Goal: Transaction & Acquisition: Purchase product/service

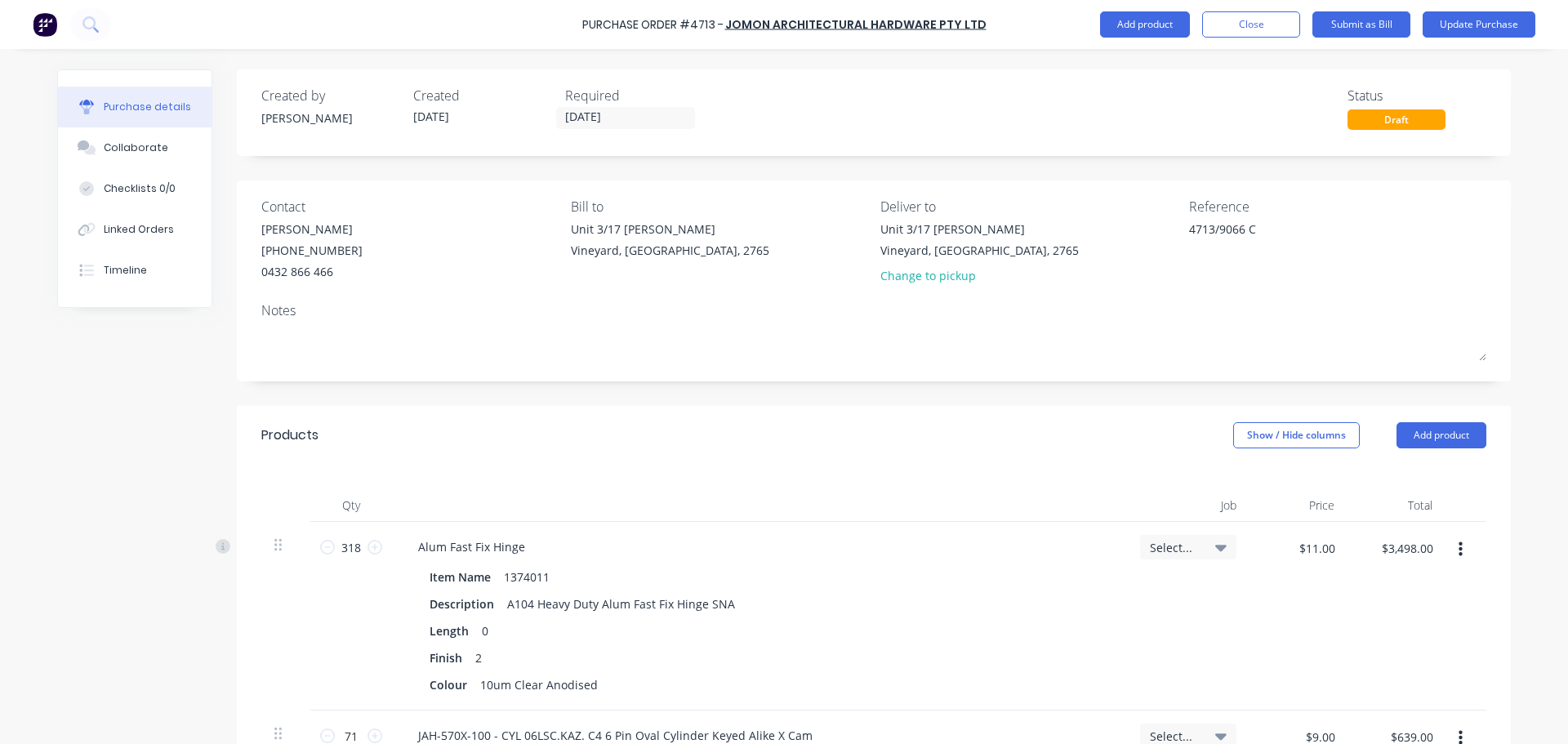
scroll to position [673, 0]
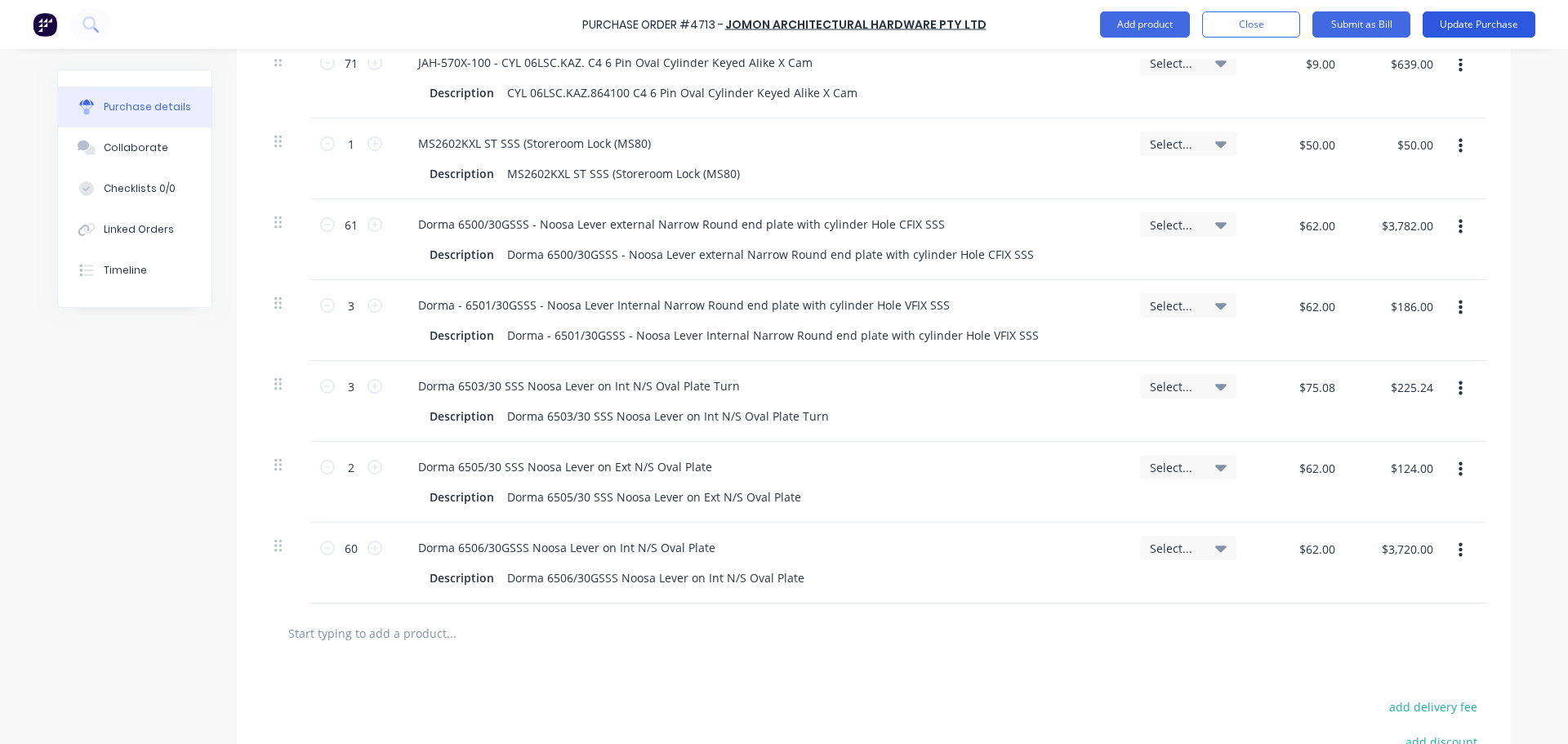
click at [1473, 24] on button "Update Purchase" at bounding box center [1479, 24] width 113 height 26
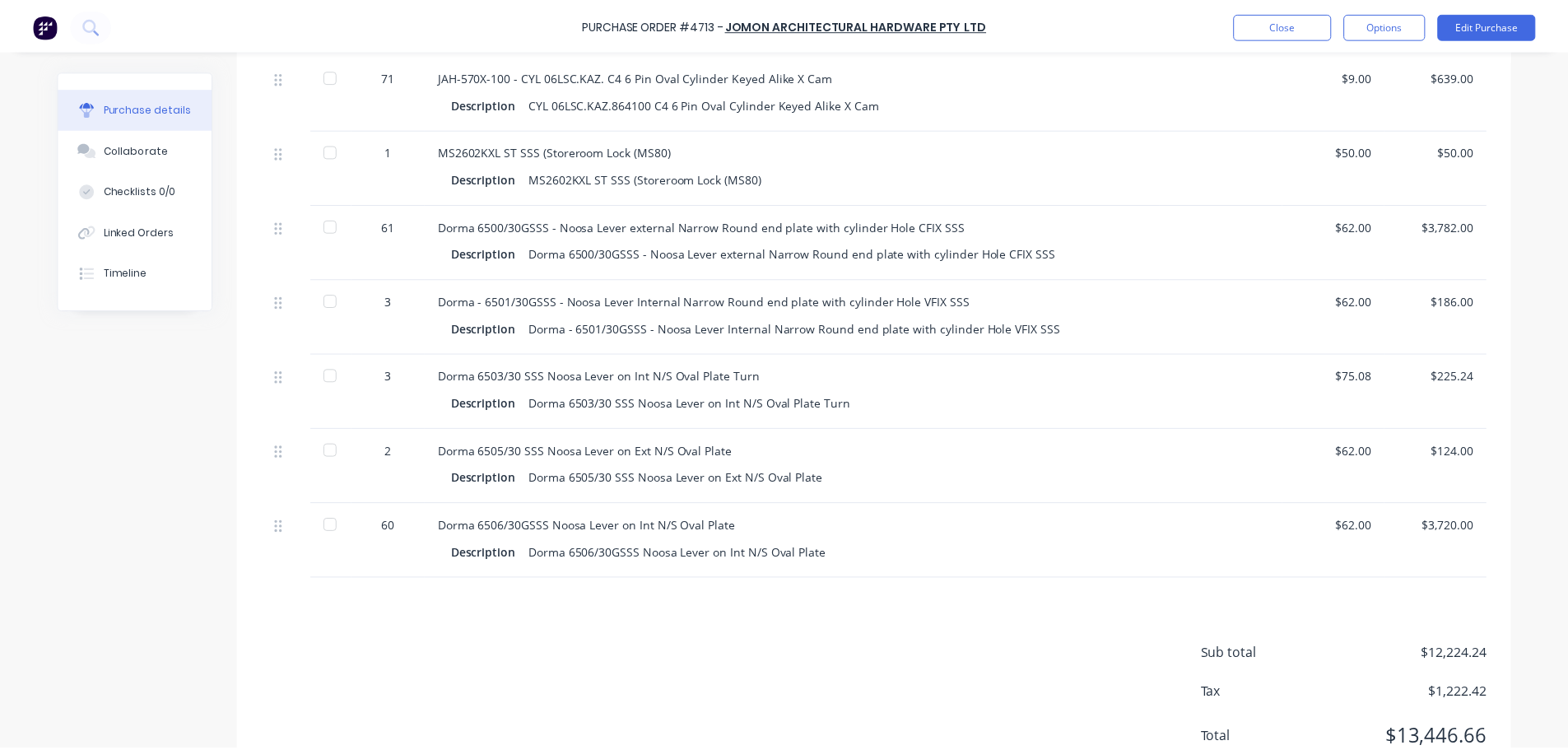
scroll to position [706, 0]
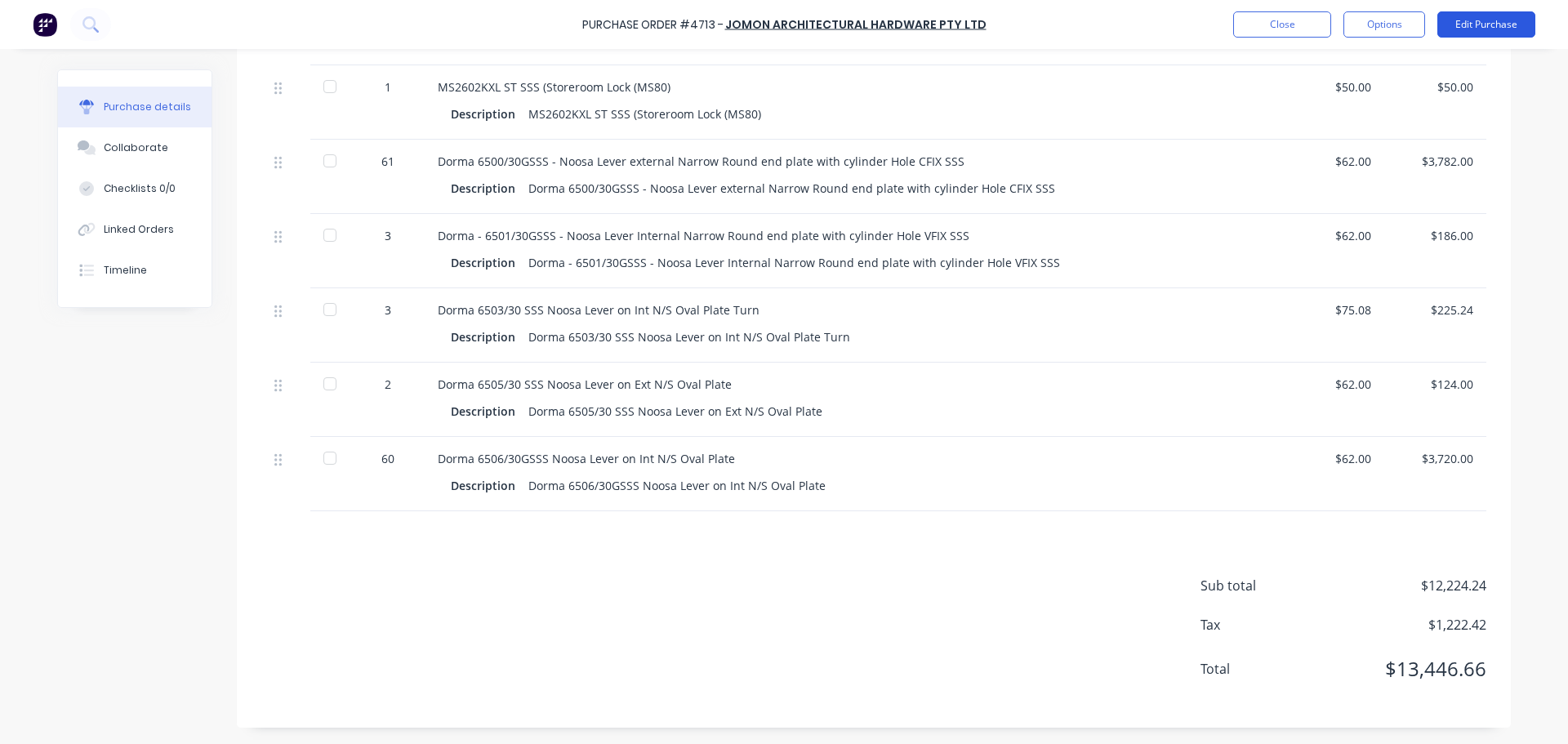
click at [1479, 23] on button "Edit Purchase" at bounding box center [1487, 24] width 98 height 26
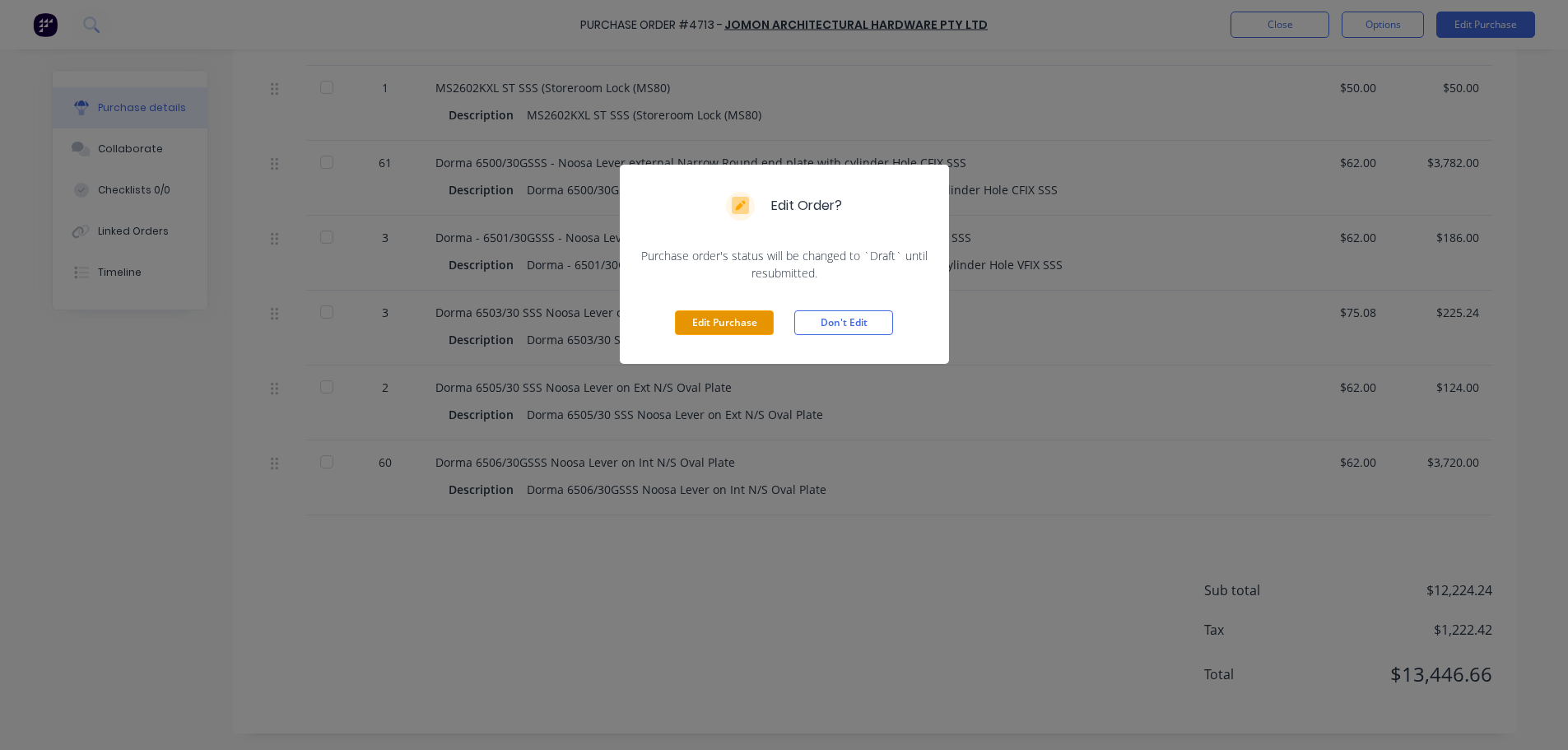
click at [741, 321] on button "Edit Purchase" at bounding box center [724, 323] width 99 height 25
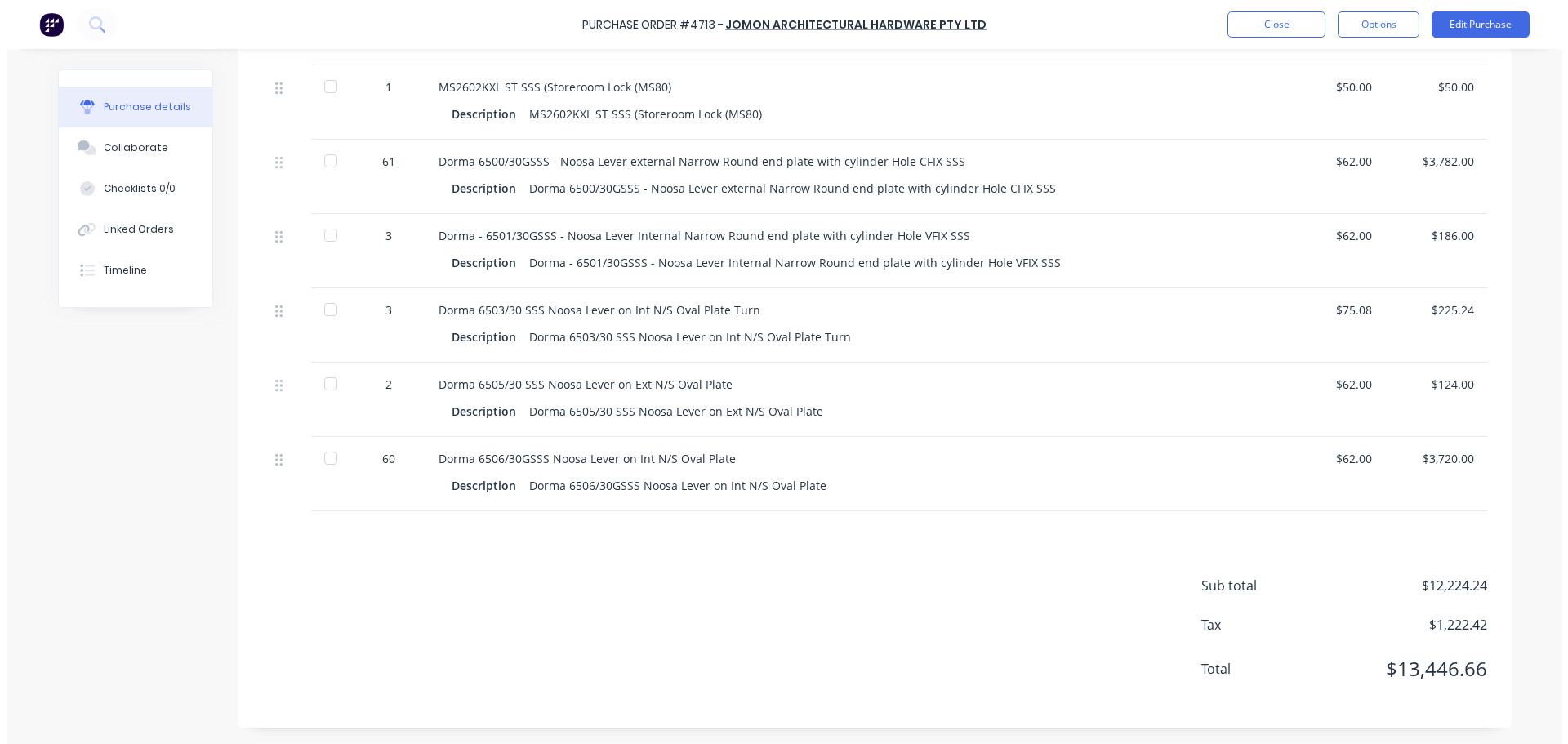
scroll to position [713, 0]
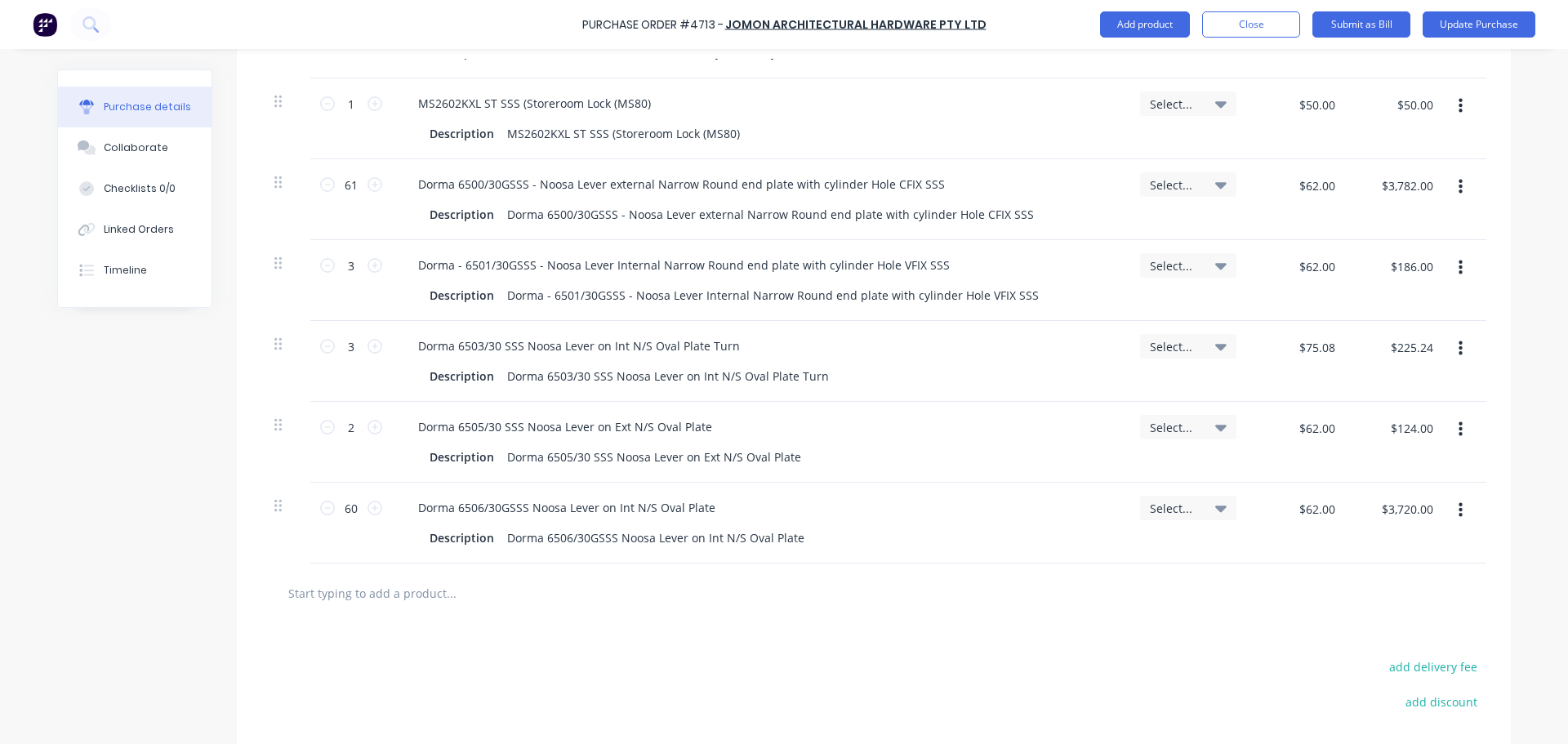
click at [399, 587] on input "text" at bounding box center [450, 592] width 326 height 32
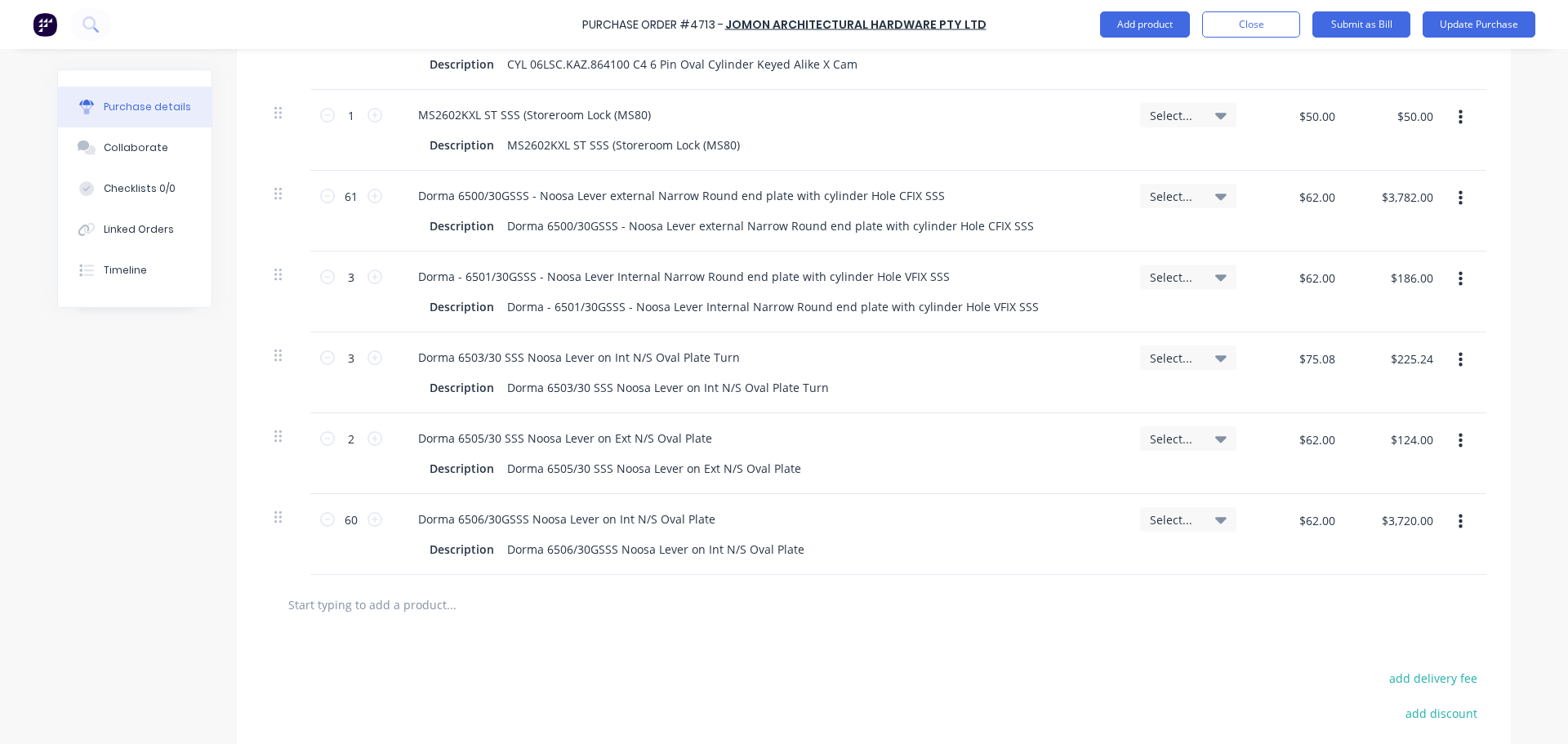
scroll to position [704, 0]
click at [398, 599] on input "text" at bounding box center [450, 601] width 326 height 32
type textarea "x"
type input "D"
type textarea "x"
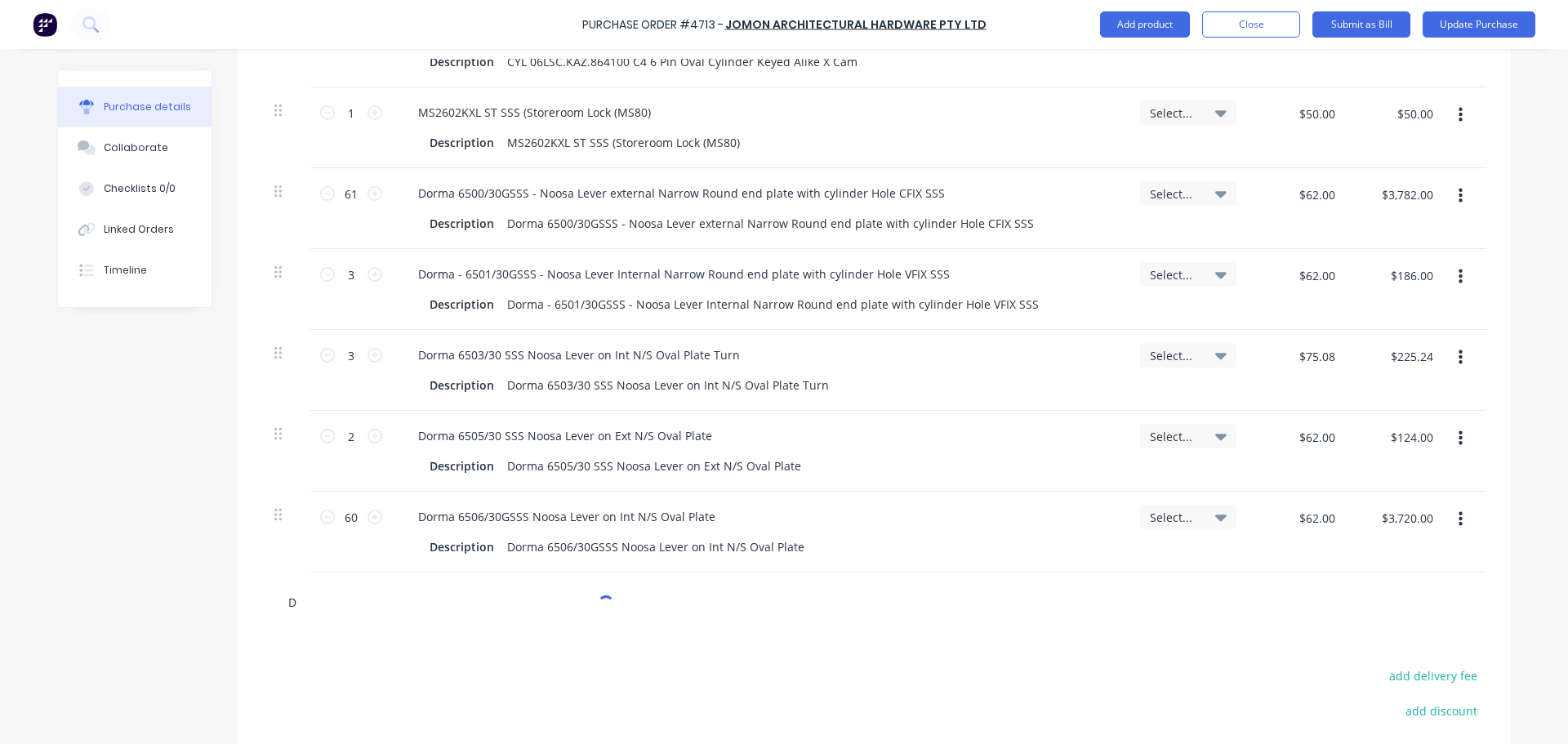
type input "Do"
type textarea "x"
type input "Dor"
type textarea "x"
type input "Dorm"
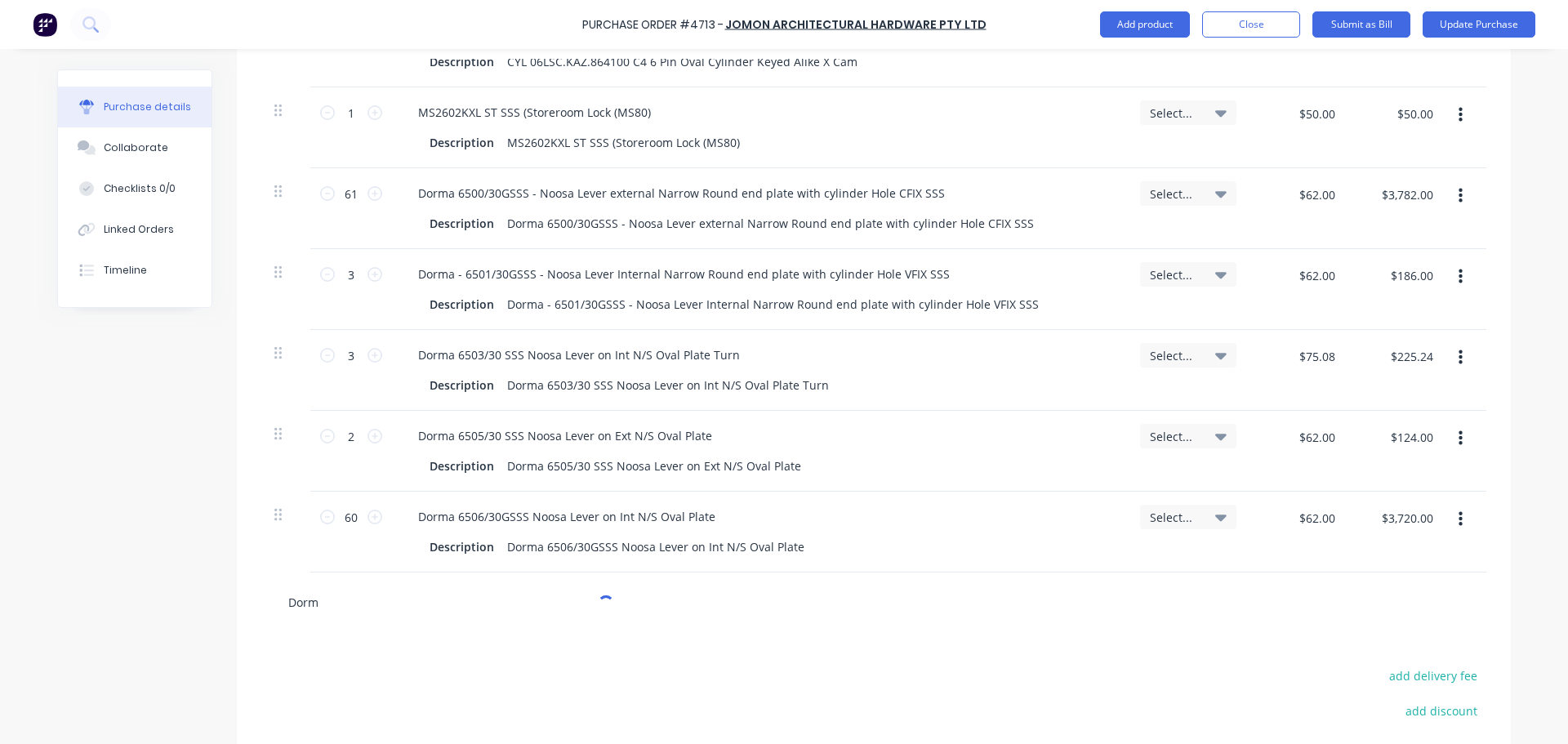
type textarea "x"
type input "Dorma"
type textarea "x"
type input "Dorma"
type textarea "x"
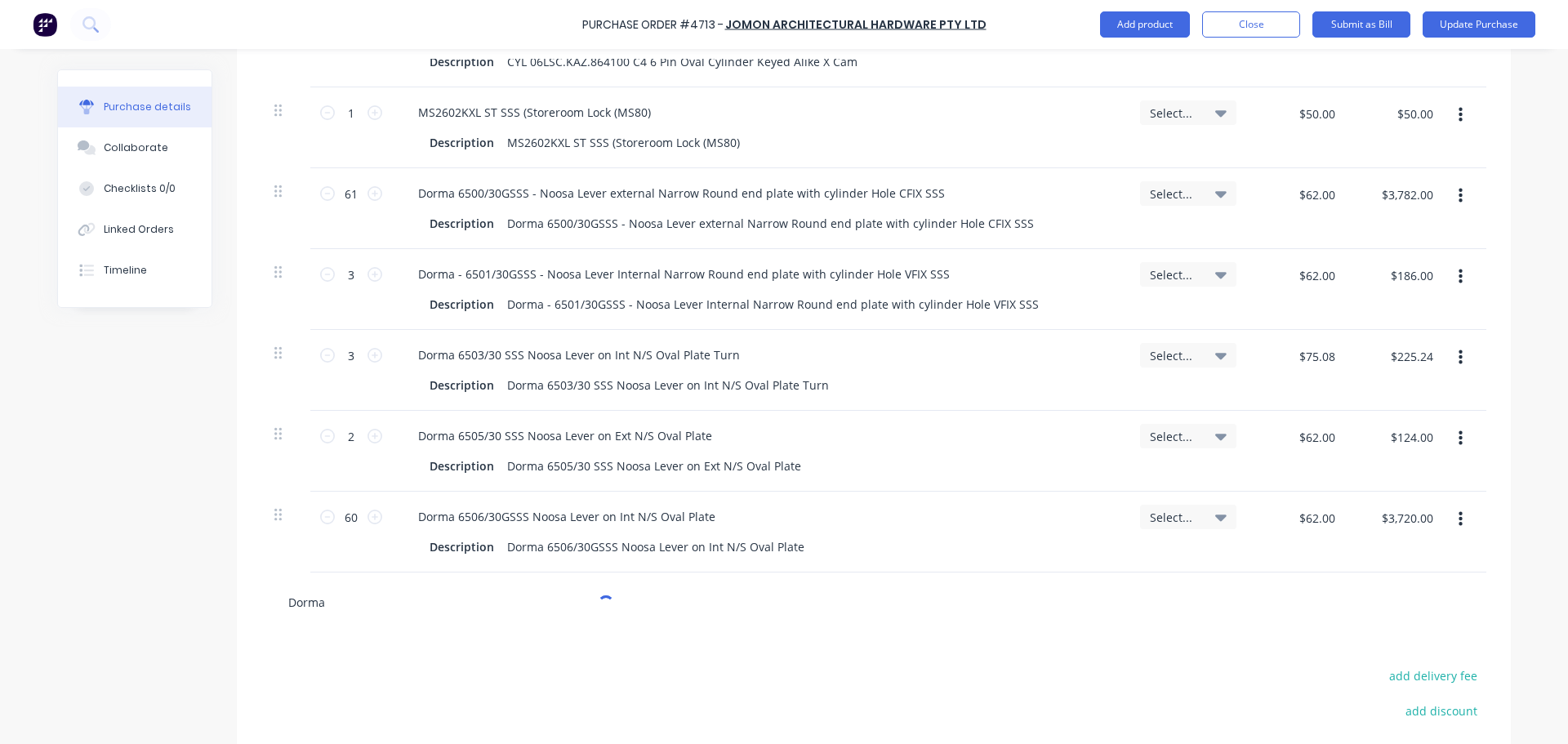
type input "Dorma 6"
type textarea "x"
type input "Dorma 65"
type textarea "x"
type input "Dorma 651"
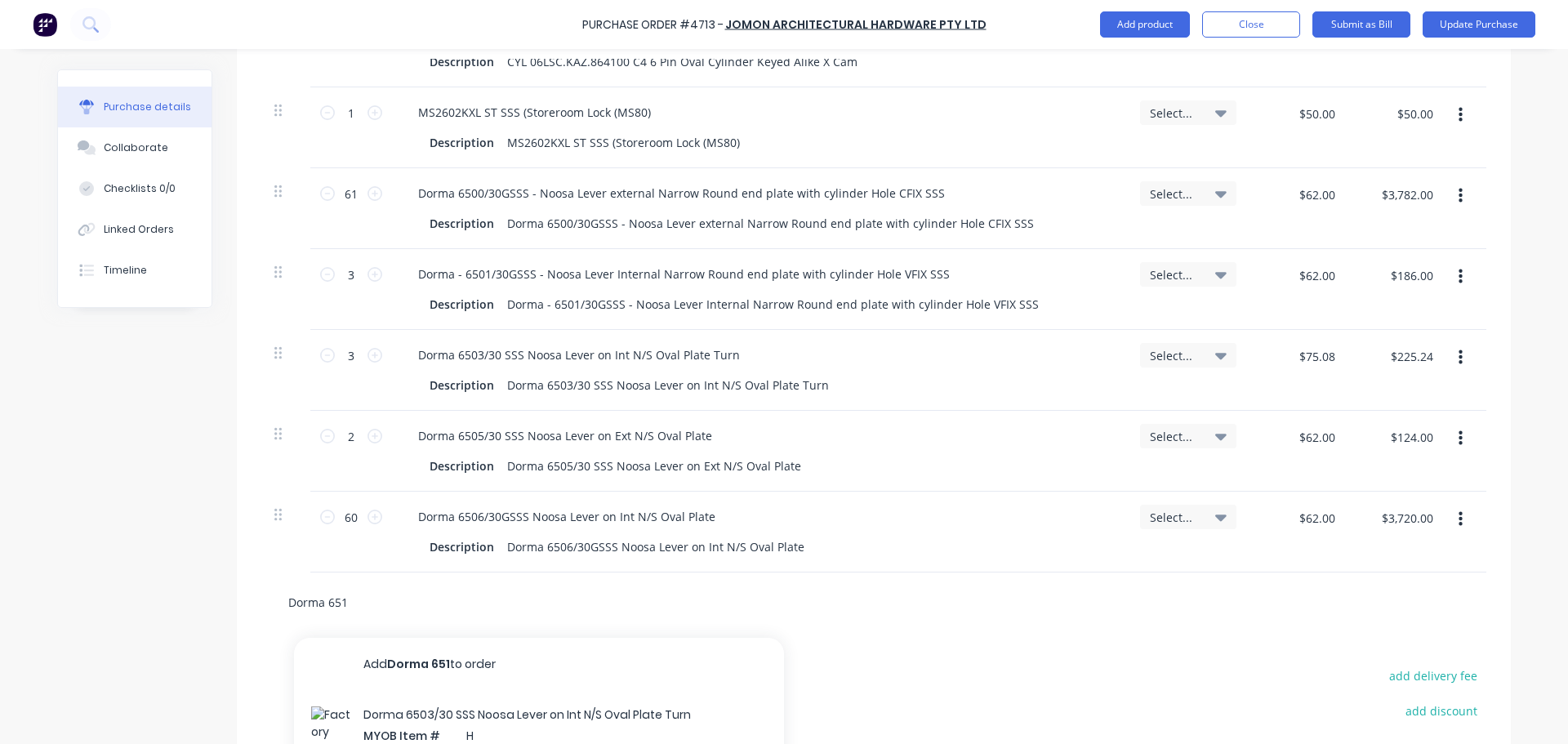
type textarea "x"
type input "Dorma 6517"
type textarea "x"
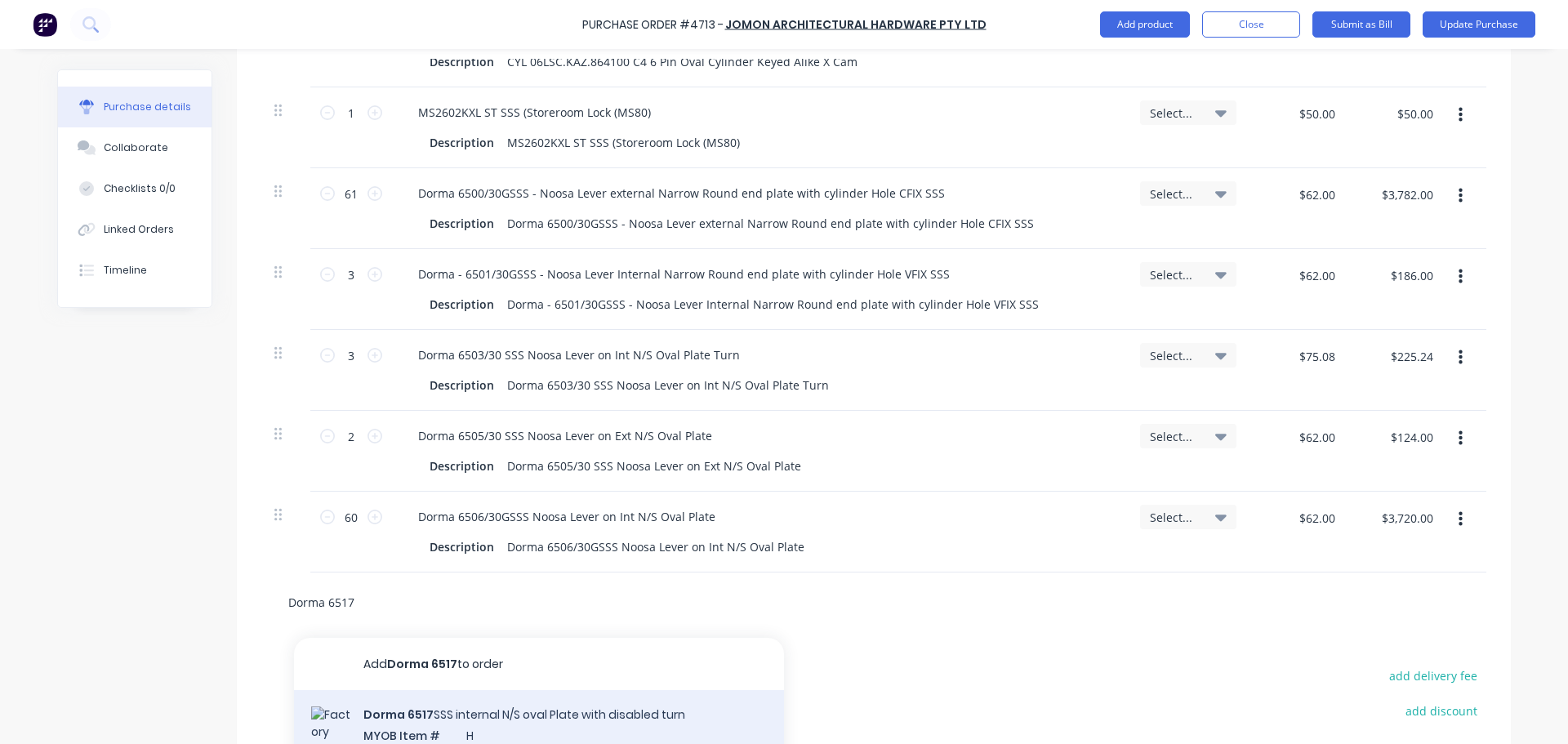
type input "Dorma 6517"
click at [527, 709] on div "Dorma 6517 SSS internal N/S oval Plate with disabled turn MYOB Item # H Descrip…" at bounding box center [539, 753] width 490 height 127
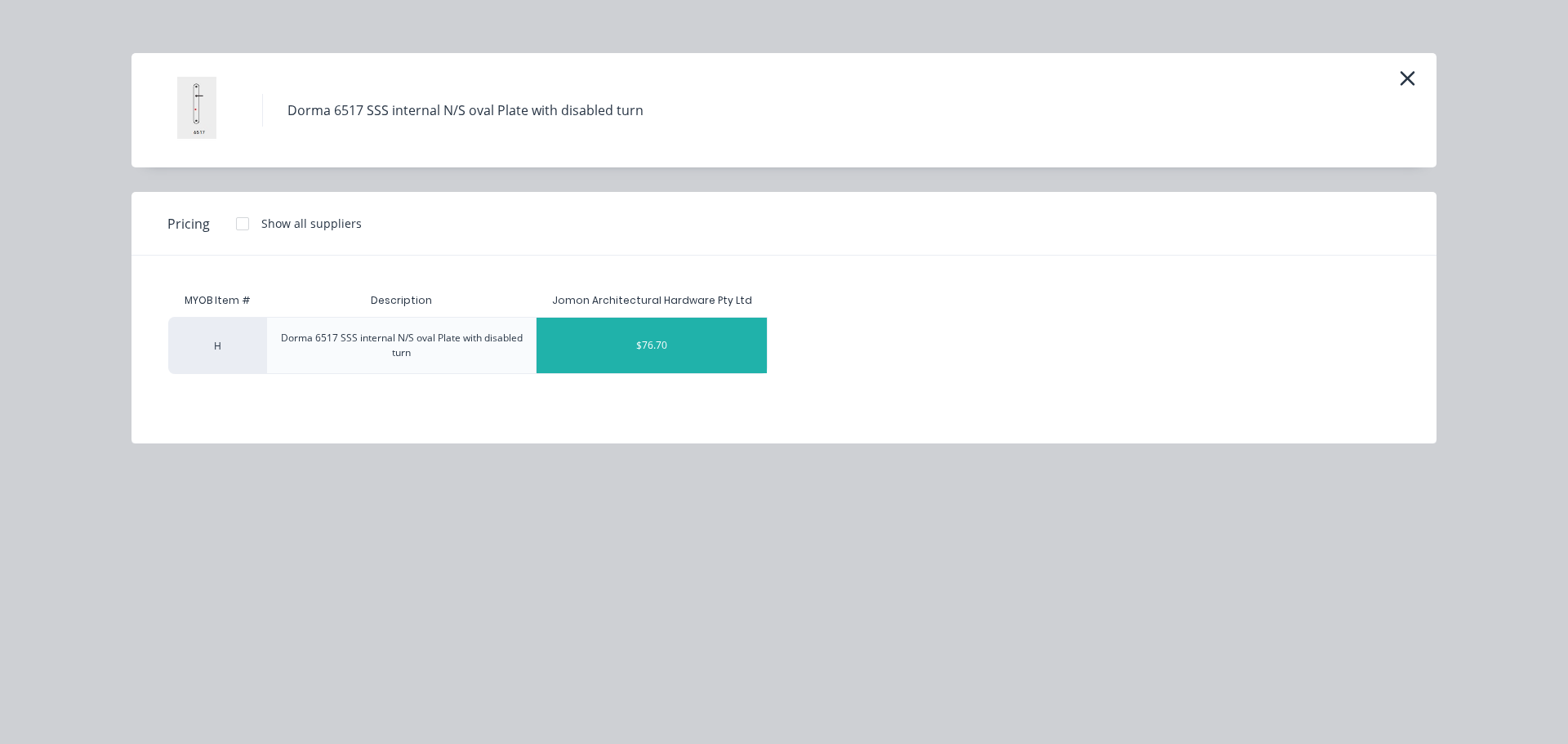
click at [671, 352] on div "$76.70" at bounding box center [651, 345] width 230 height 56
type textarea "x"
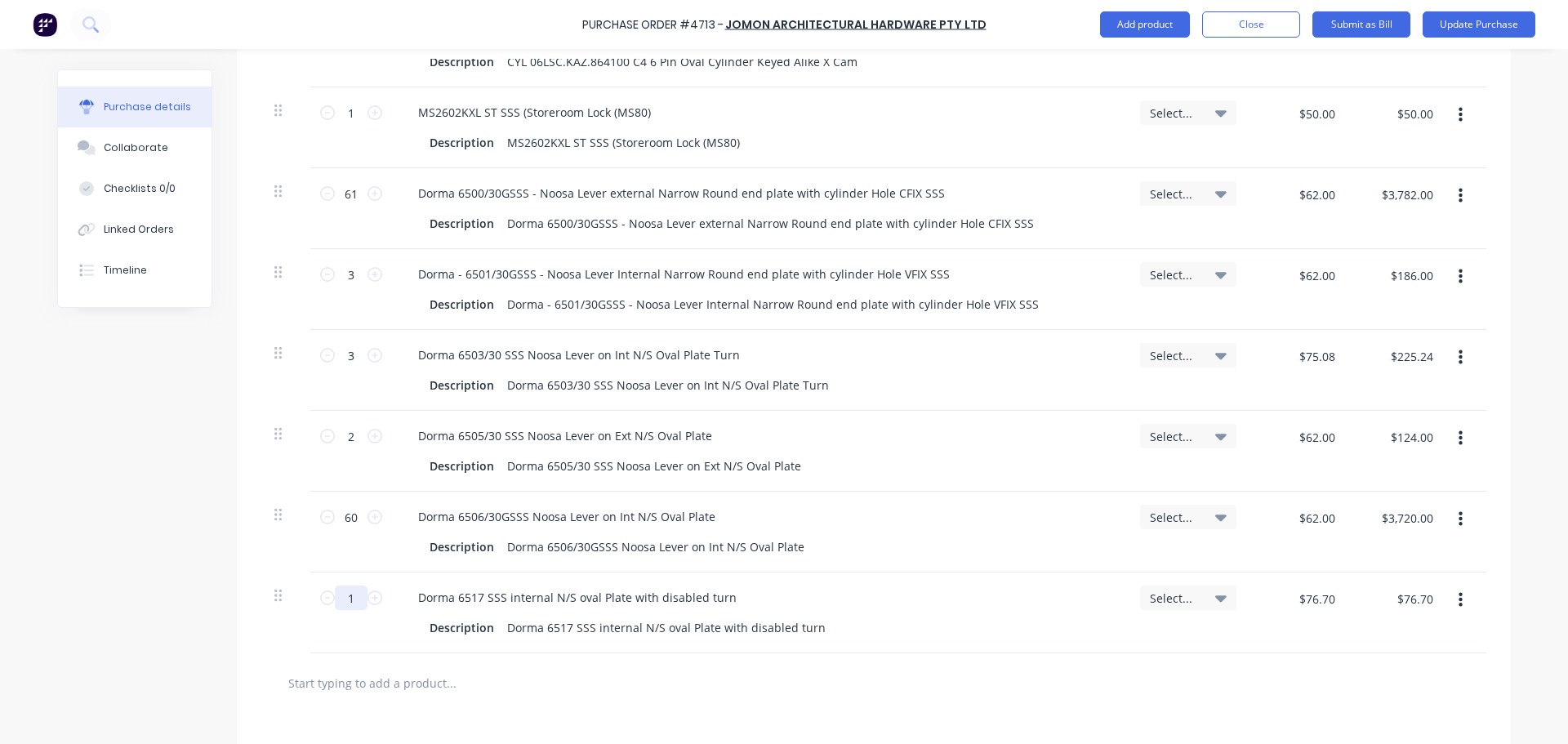
click at [346, 595] on input "1" at bounding box center [350, 598] width 32 height 25
type textarea "x"
type input "5"
type textarea "x"
type input "$383.50"
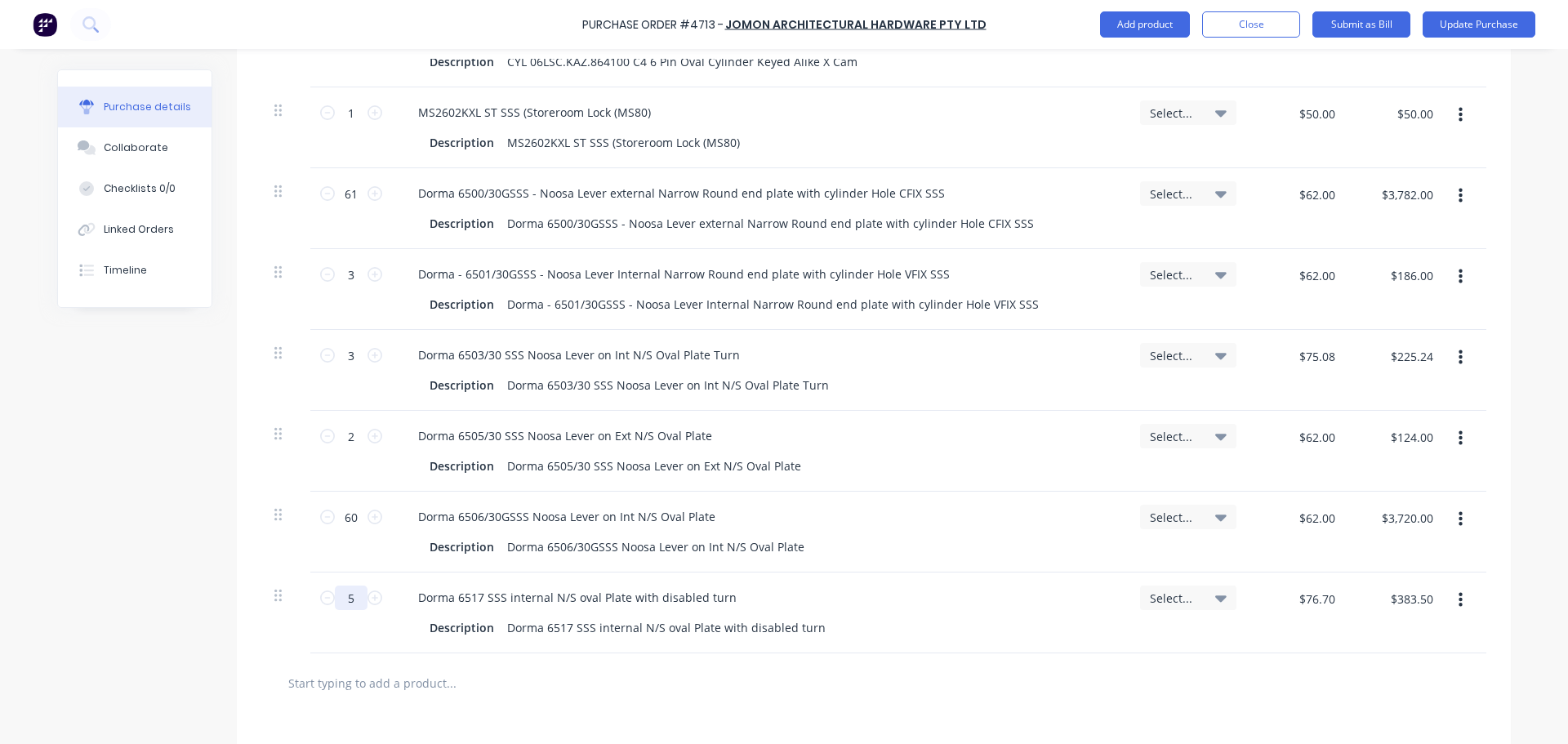
type input "5"
click at [570, 688] on input "text" at bounding box center [450, 683] width 326 height 32
click at [1459, 356] on icon "button" at bounding box center [1461, 358] width 4 height 15
click at [1368, 494] on button "Delete" at bounding box center [1410, 498] width 139 height 32
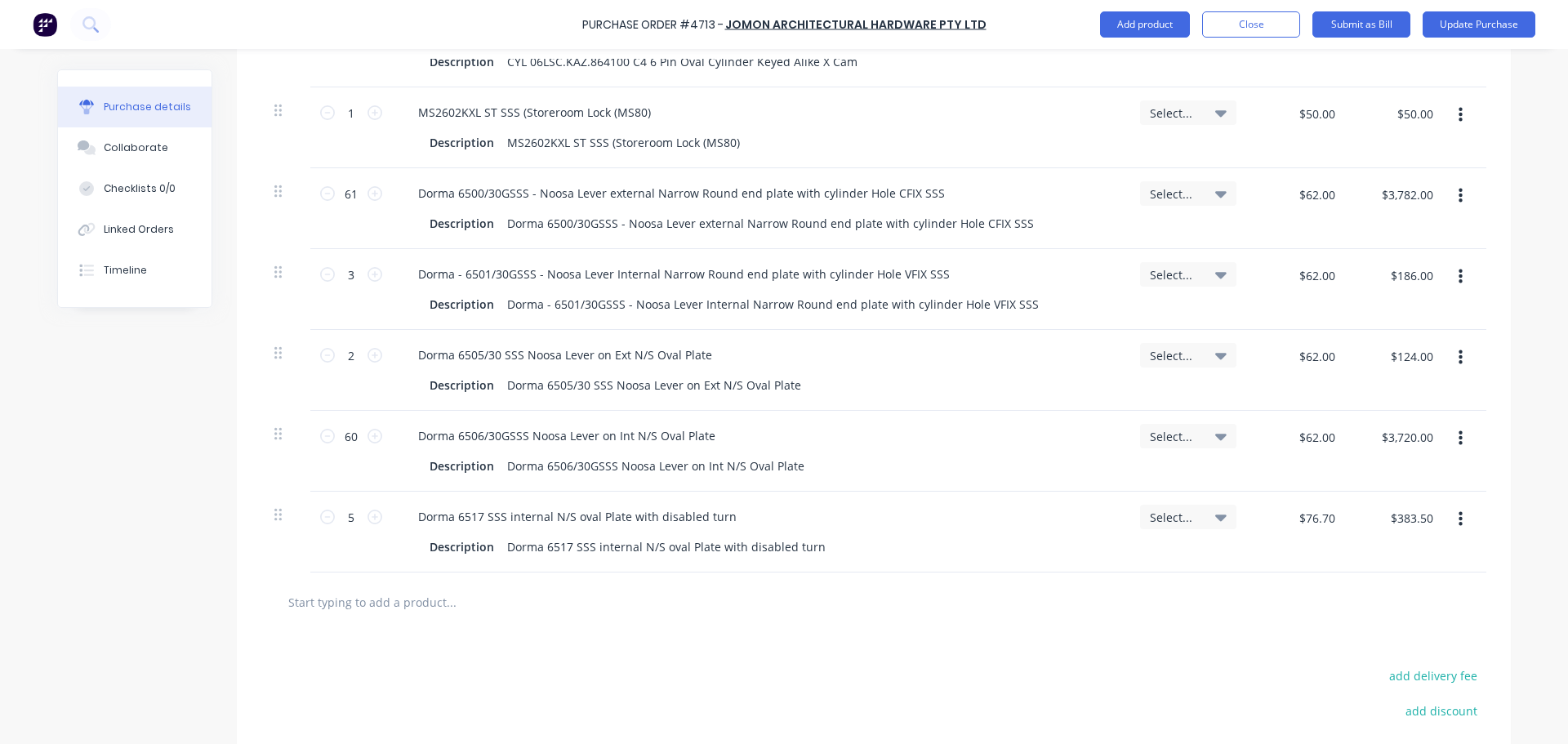
click at [360, 604] on input "text" at bounding box center [450, 601] width 326 height 32
type textarea "x"
type input "d"
type textarea "x"
type input "do"
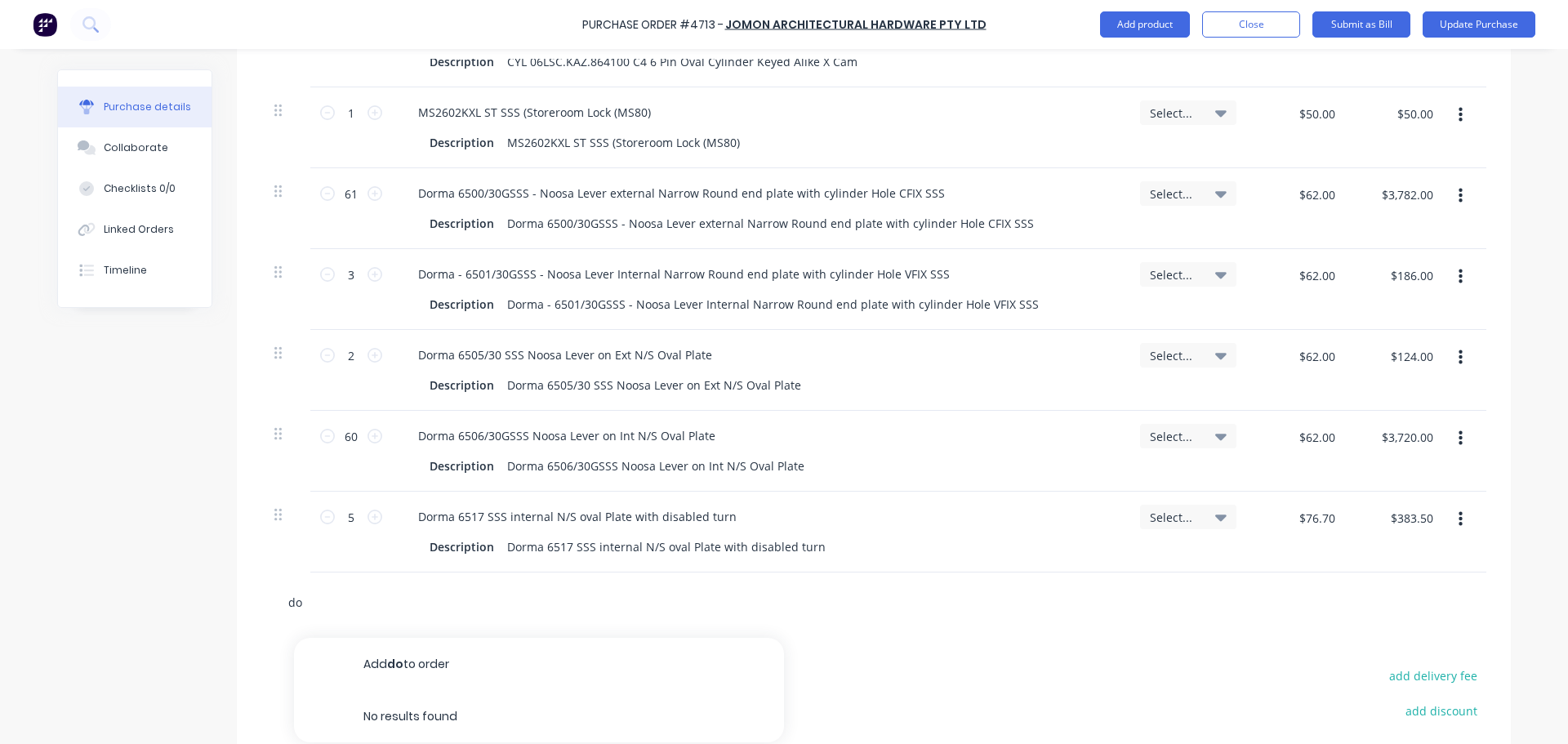
type textarea "x"
type input "dor"
type textarea "x"
type input "dorm"
type textarea "x"
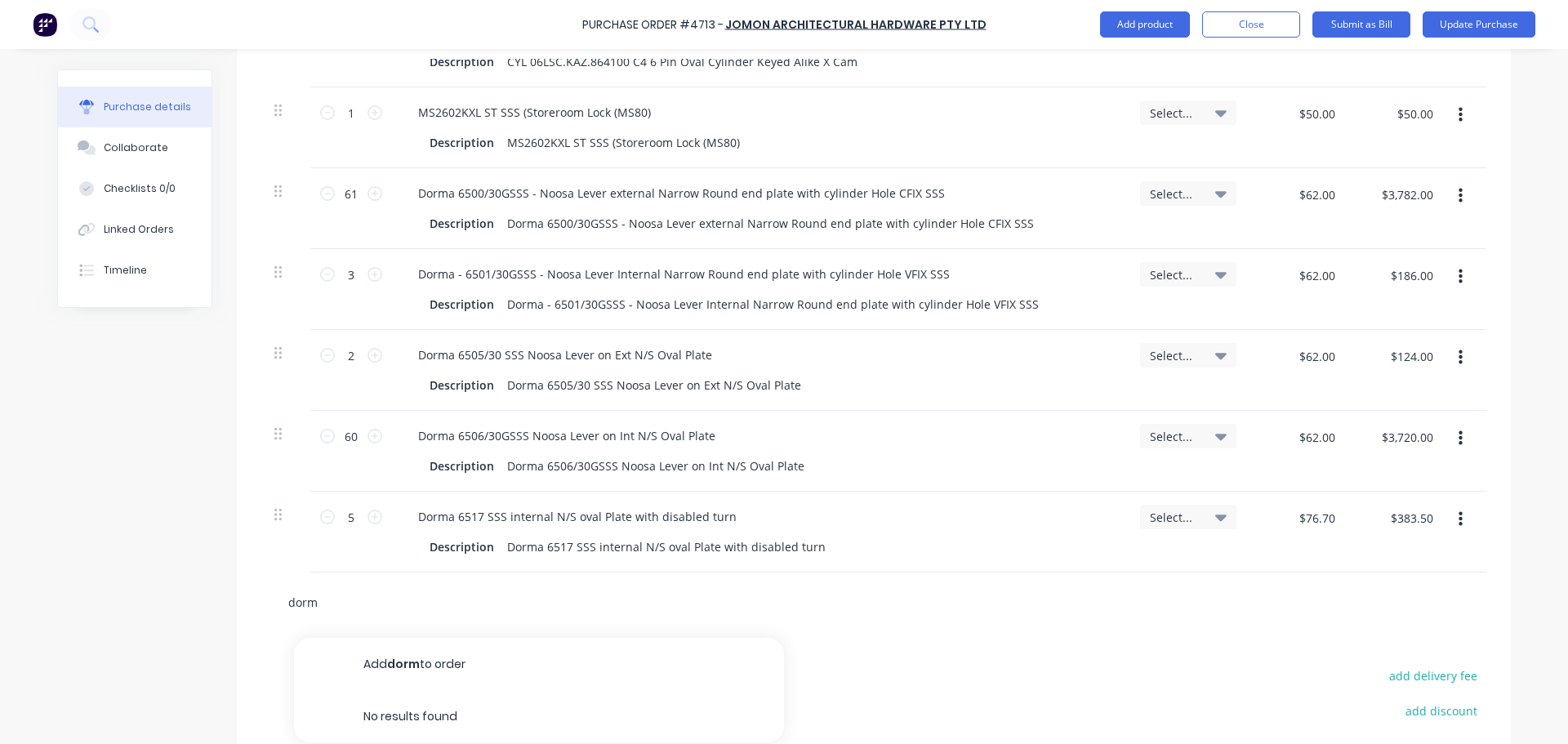
type input "dorma"
type textarea "x"
type input "dorma"
type textarea "x"
type input "dorma 6"
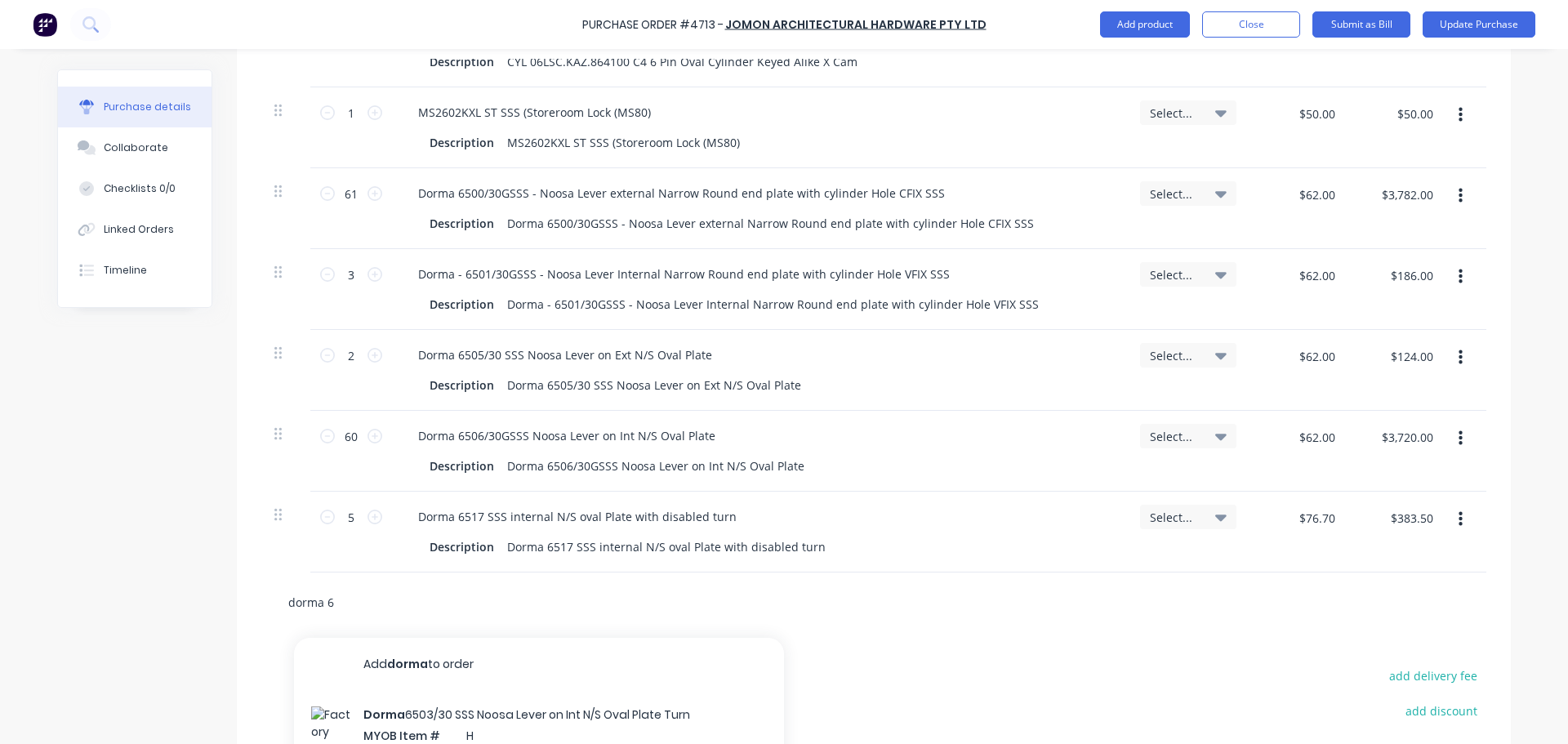
type textarea "x"
type input "dorma 65"
type textarea "x"
type input "dorma 650"
type textarea "x"
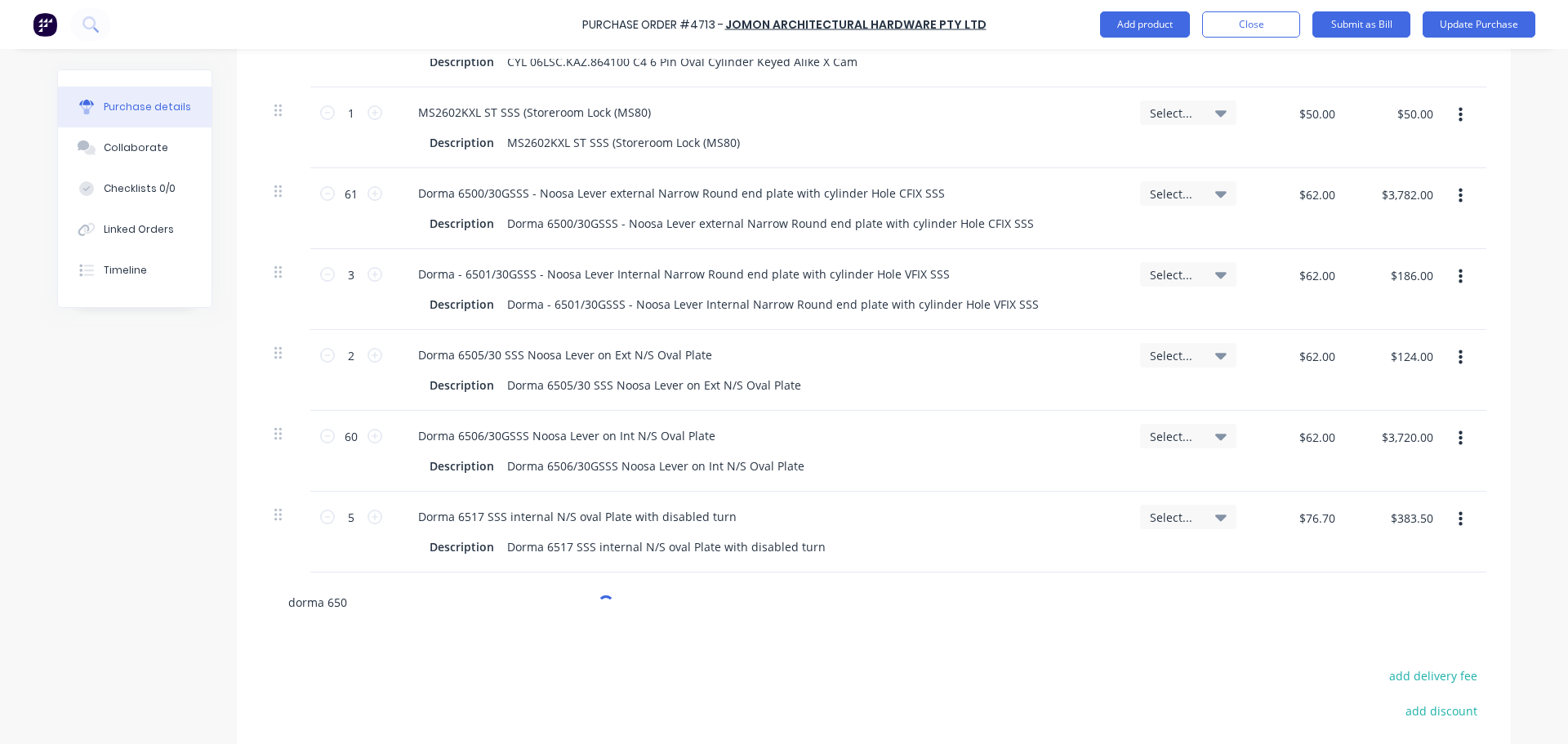
type input "dorma 6507"
type textarea "x"
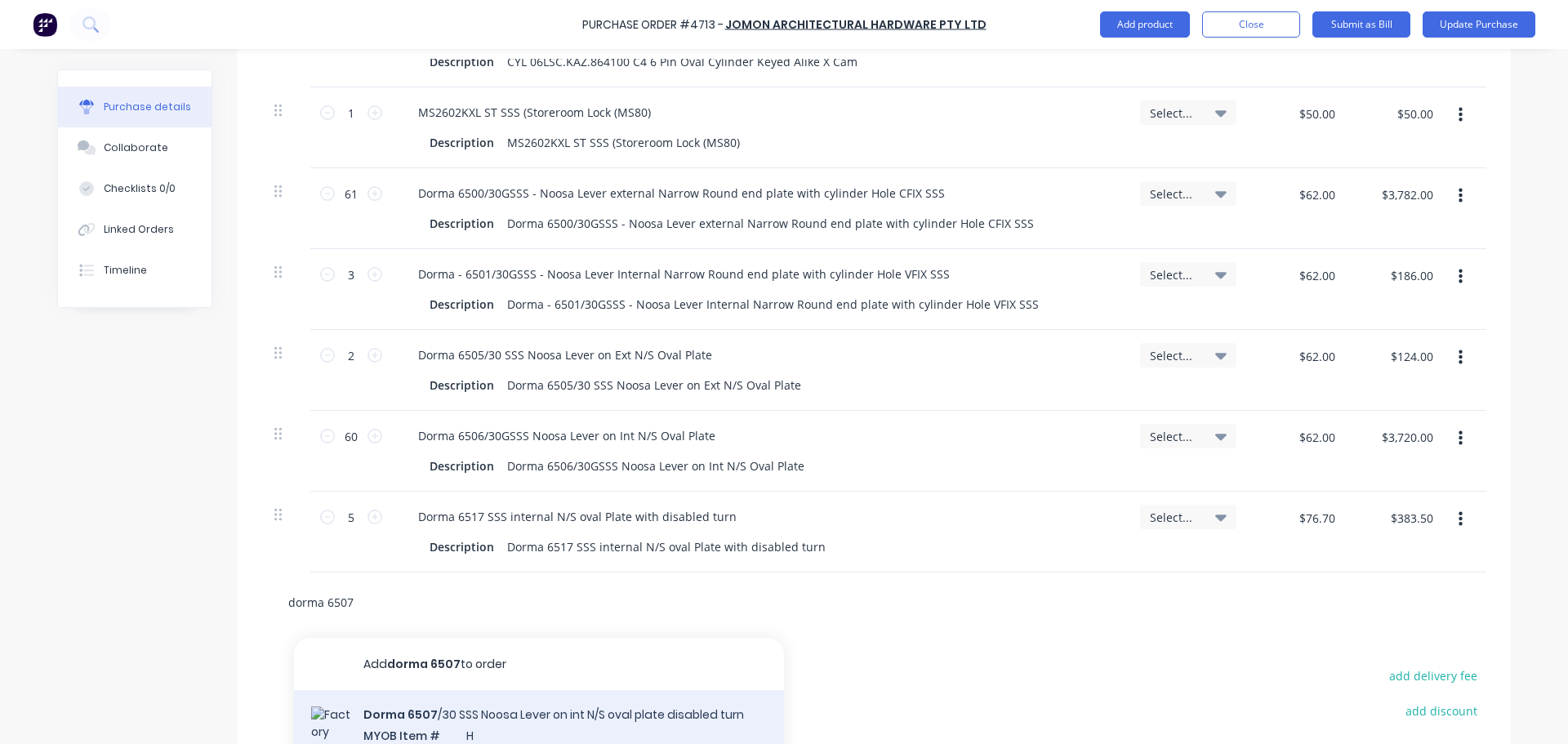
type input "dorma 6507"
click at [467, 717] on div "Dorma 6507 /30 SSS Noosa Lever on int N/S oval plate disabled turn MYOB Item # …" at bounding box center [539, 753] width 490 height 127
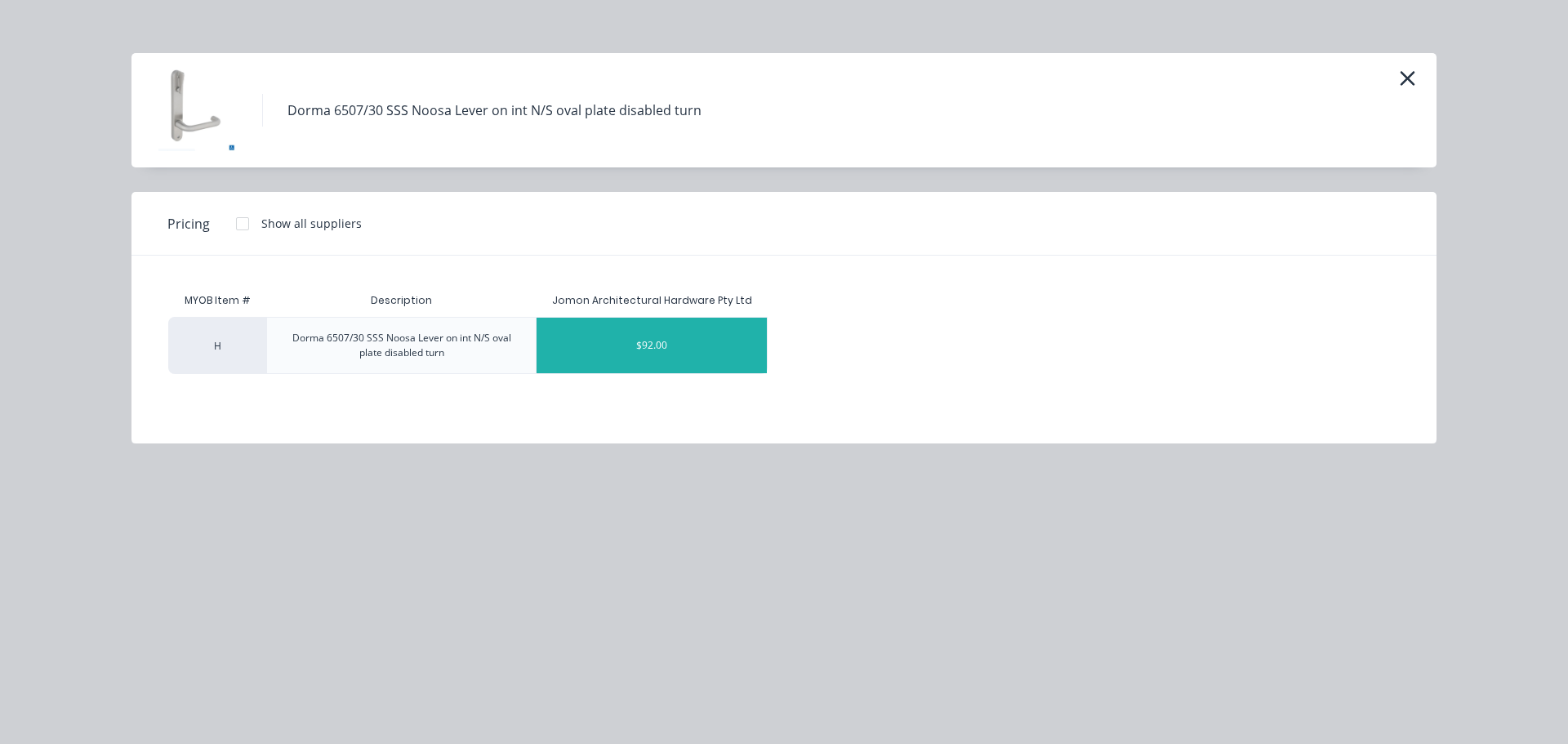
click at [620, 335] on div "$92.00" at bounding box center [651, 345] width 230 height 56
type textarea "x"
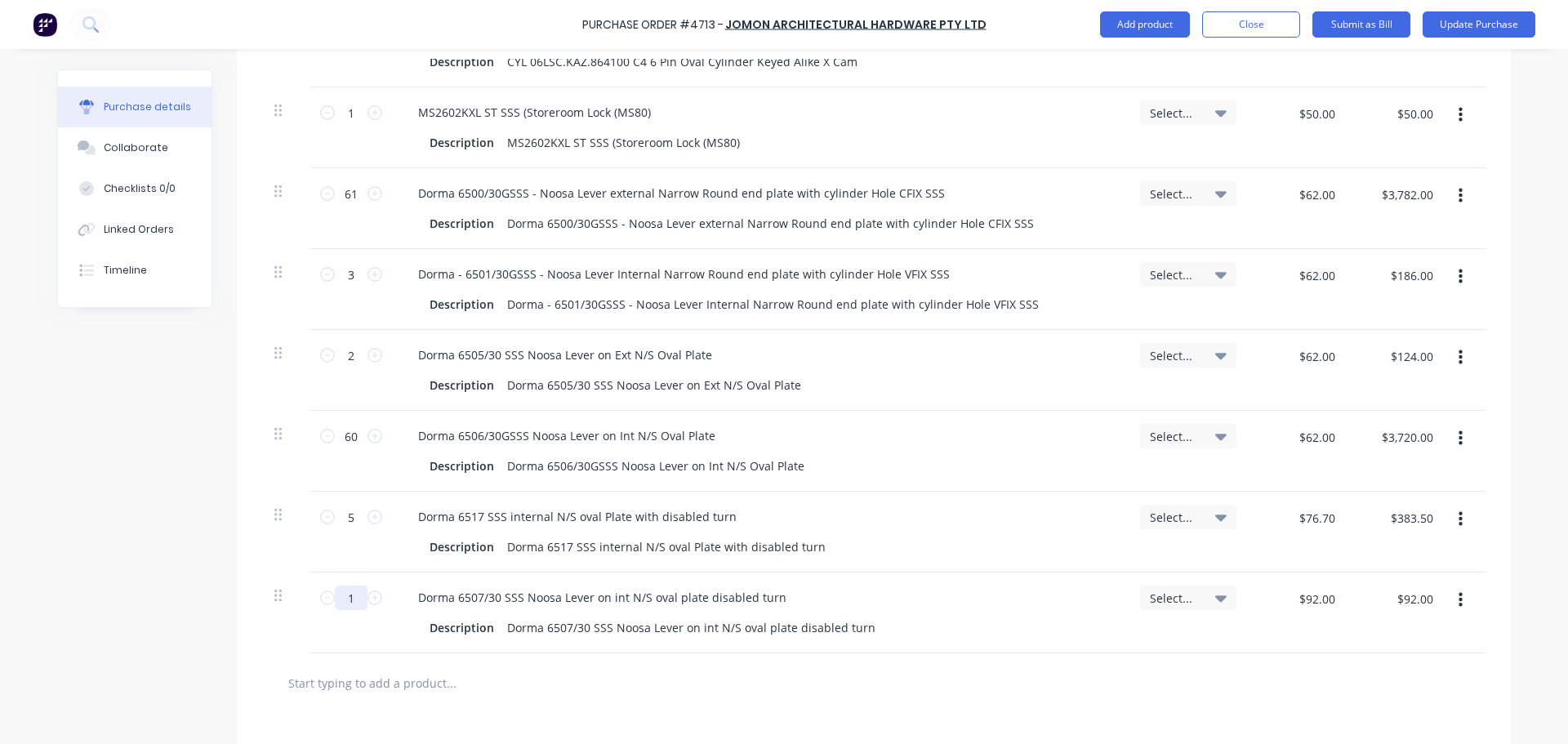
click at [356, 596] on input "1" at bounding box center [350, 598] width 32 height 25
type textarea "x"
type input "3"
type textarea "x"
type input "$276.00"
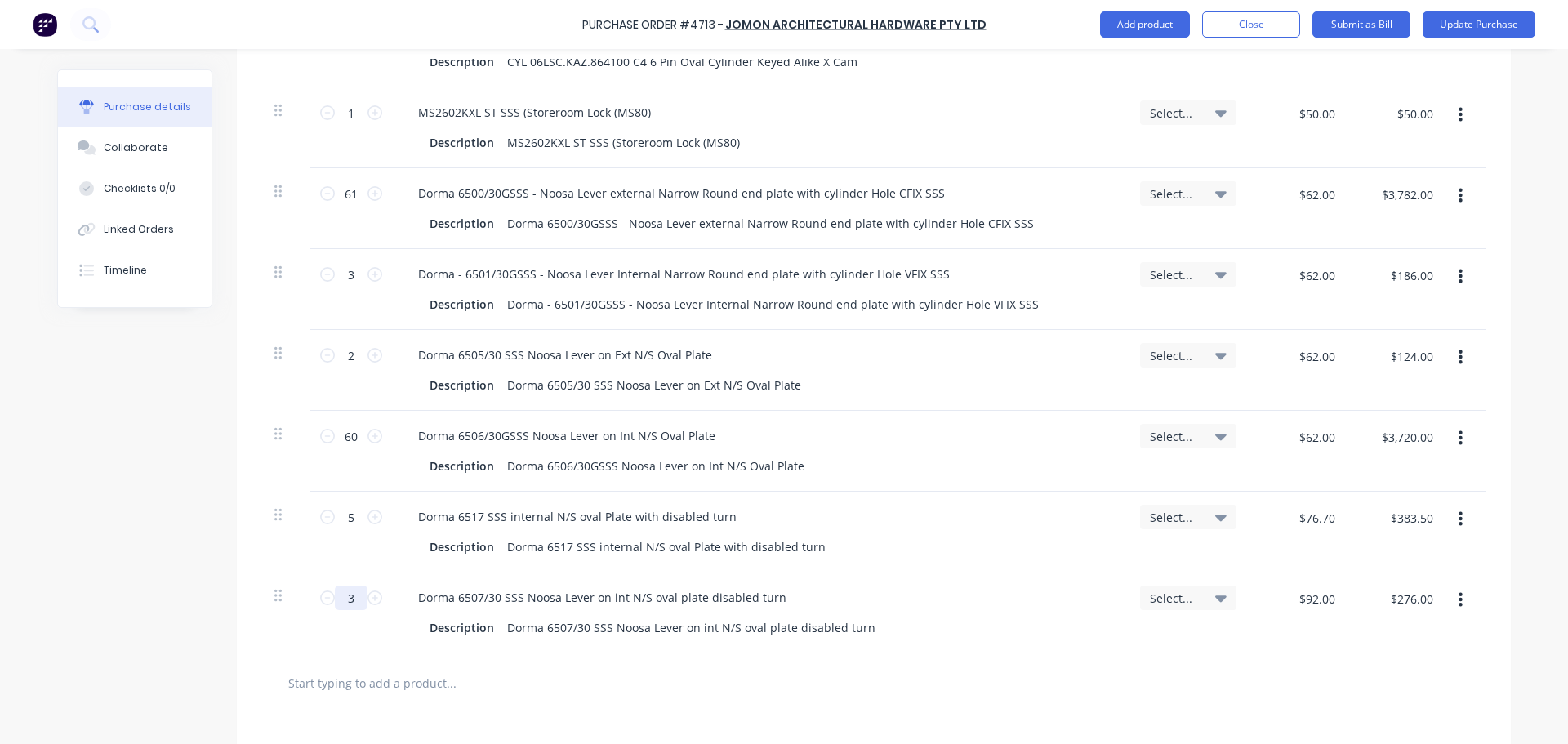
type input "3"
click at [904, 658] on div at bounding box center [874, 683] width 1225 height 60
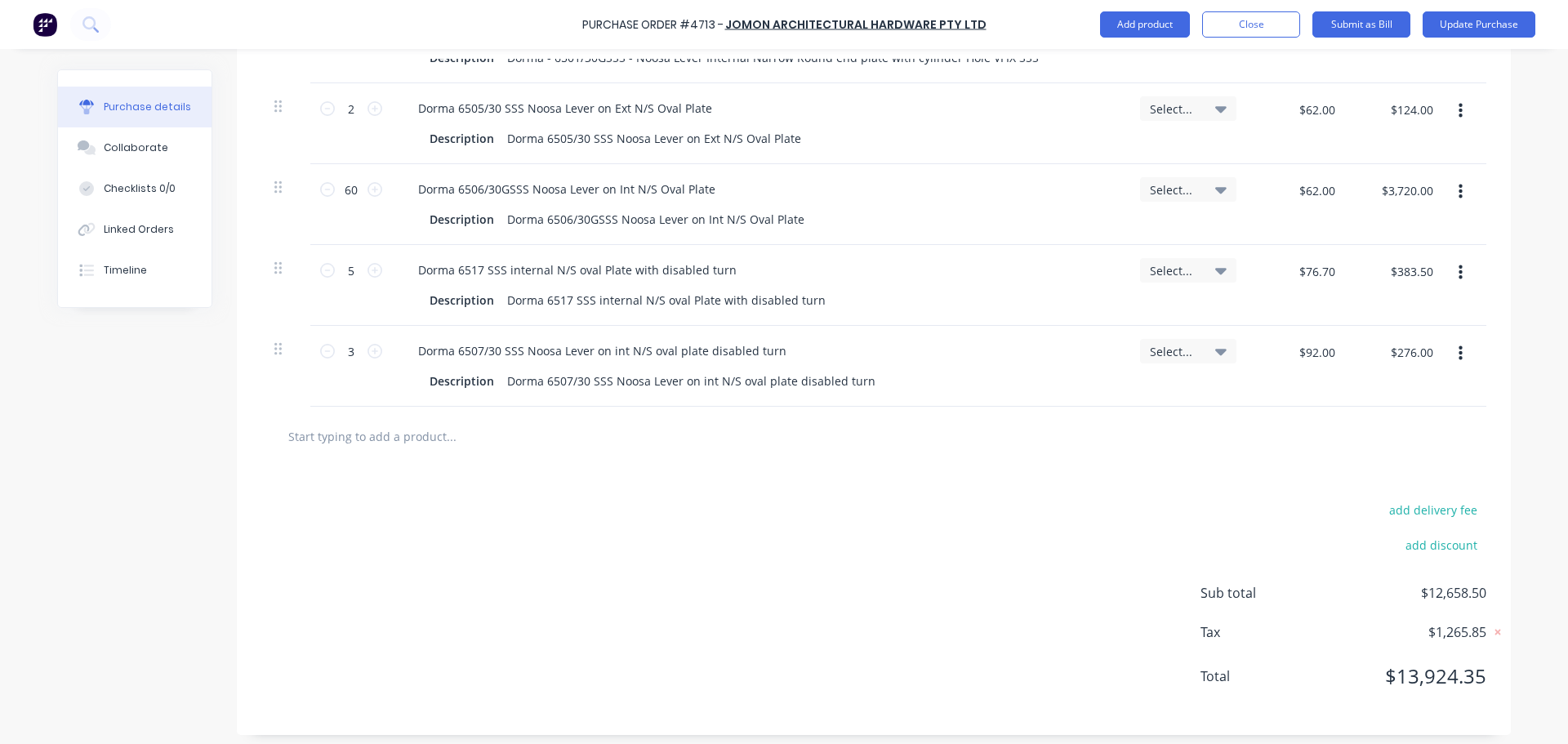
scroll to position [958, 0]
click at [1485, 20] on button "Update Purchase" at bounding box center [1479, 24] width 113 height 26
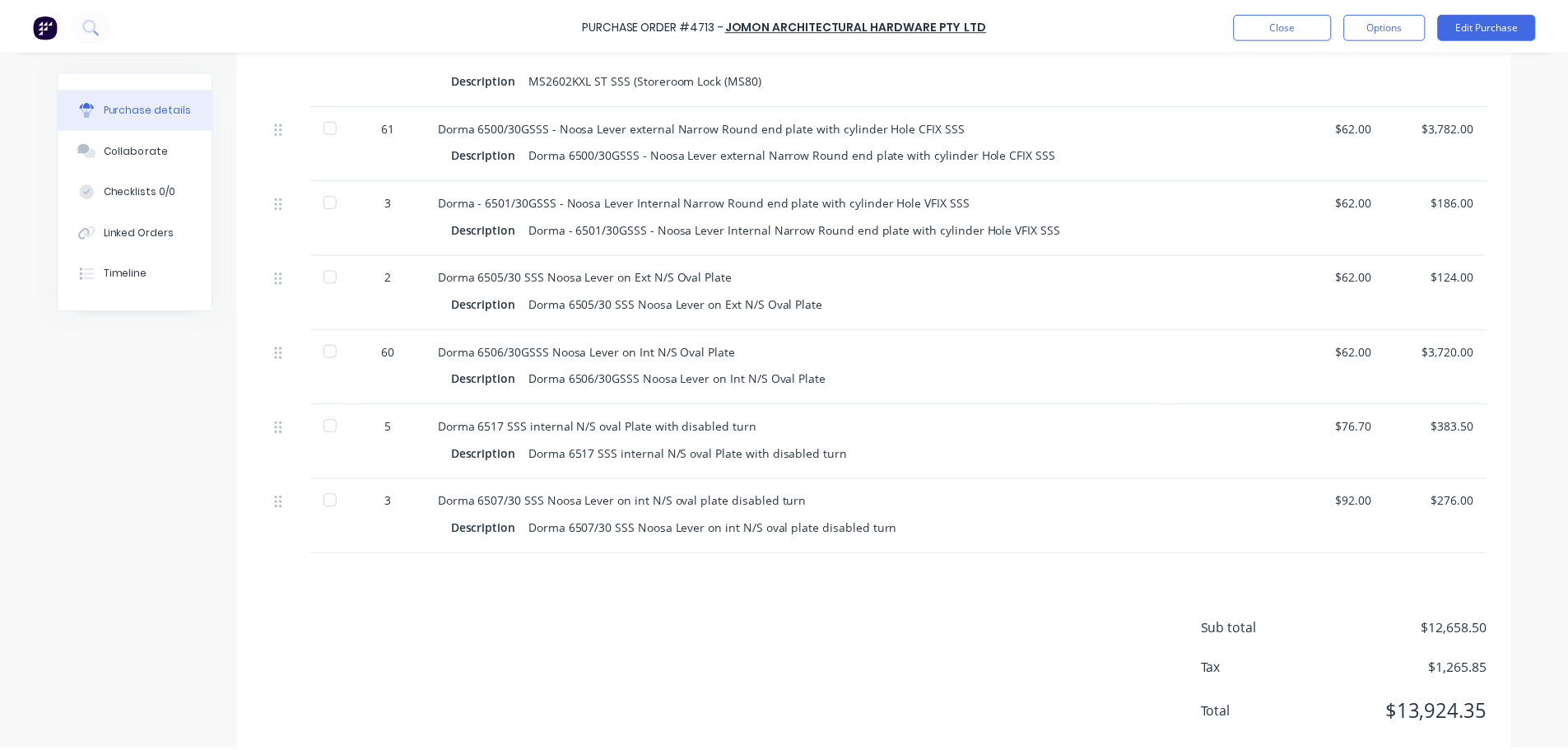
scroll to position [781, 0]
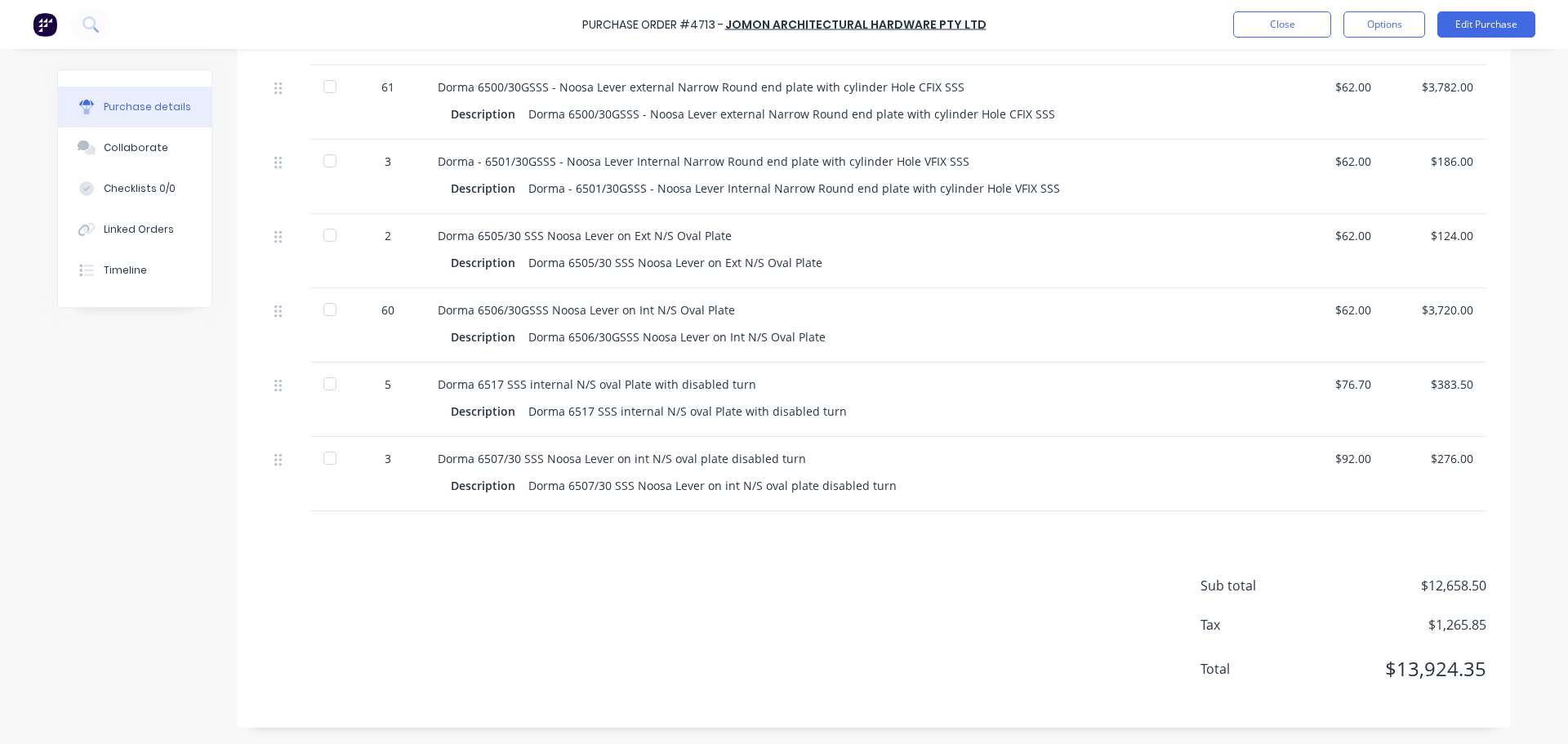
click at [469, 546] on div "Sub total $12,658.50 Tax $1,265.85 Total $13,924.35" at bounding box center [874, 619] width 1274 height 217
click at [1458, 22] on button "Edit Purchase" at bounding box center [1487, 24] width 98 height 26
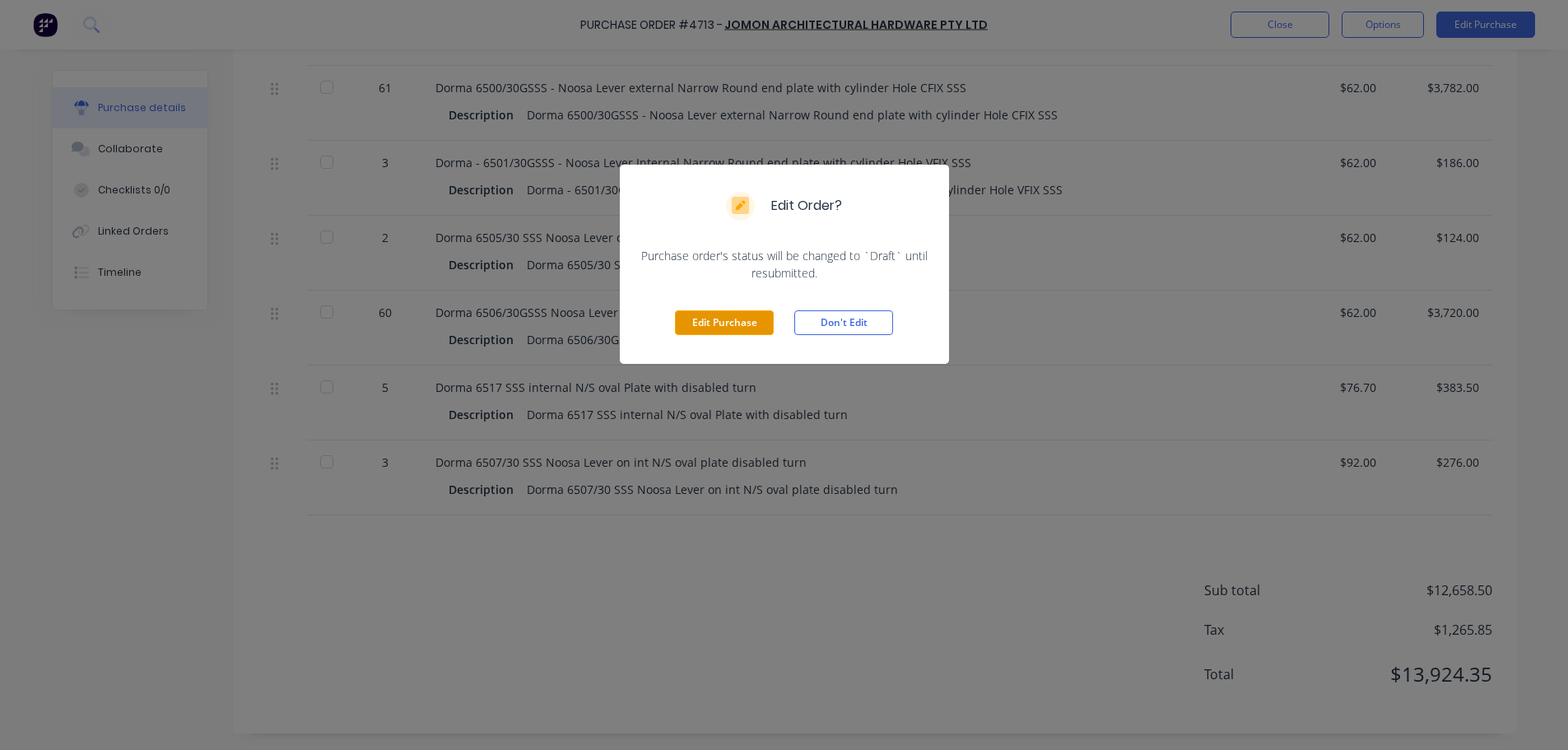
click at [712, 331] on button "Edit Purchase" at bounding box center [724, 323] width 99 height 25
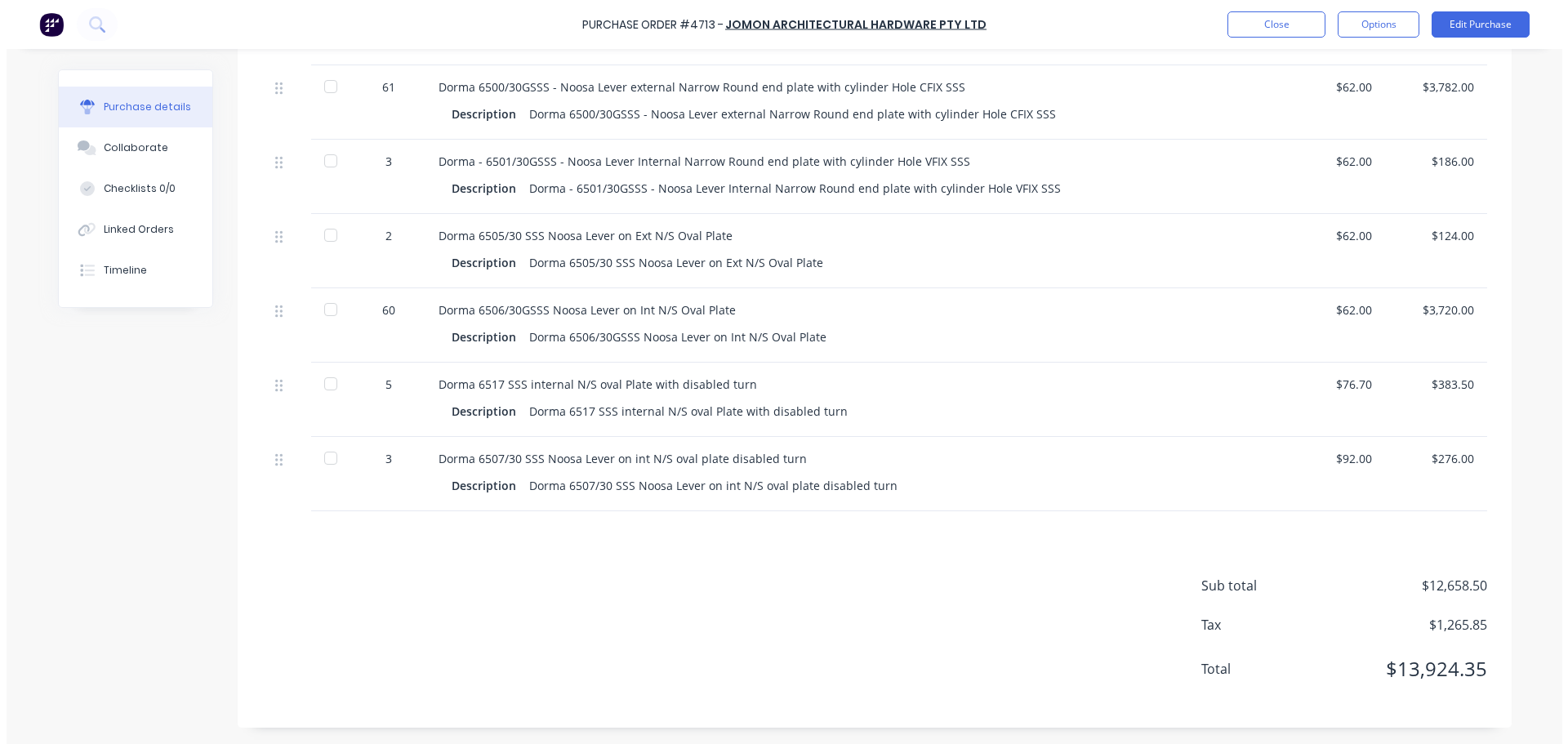
scroll to position [787, 0]
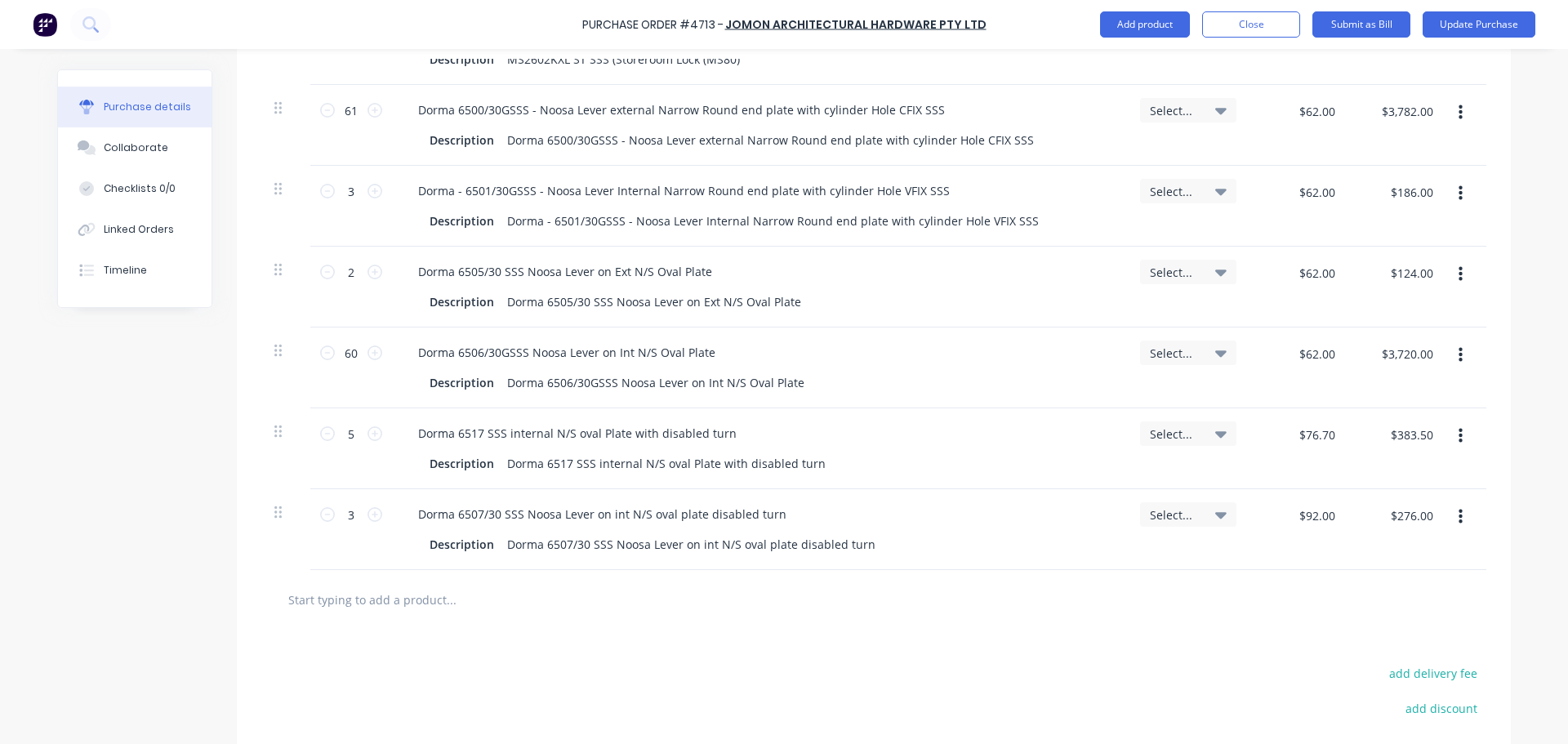
click at [410, 580] on div at bounding box center [874, 600] width 1225 height 60
click at [319, 604] on input "text" at bounding box center [450, 599] width 326 height 32
type textarea "x"
type input "6"
type textarea "x"
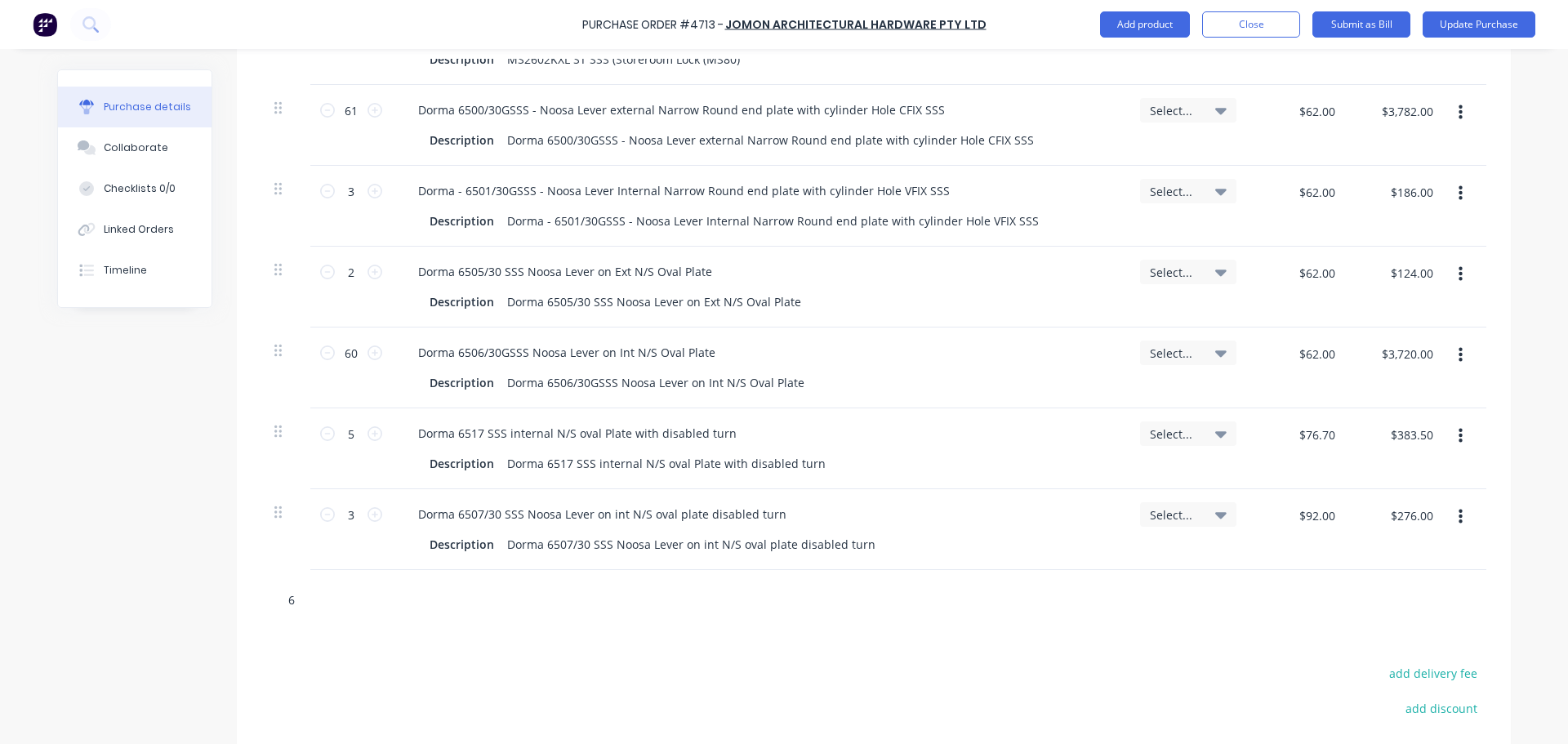
type input "67"
type textarea "x"
type input "670"
type textarea "x"
type input "6700"
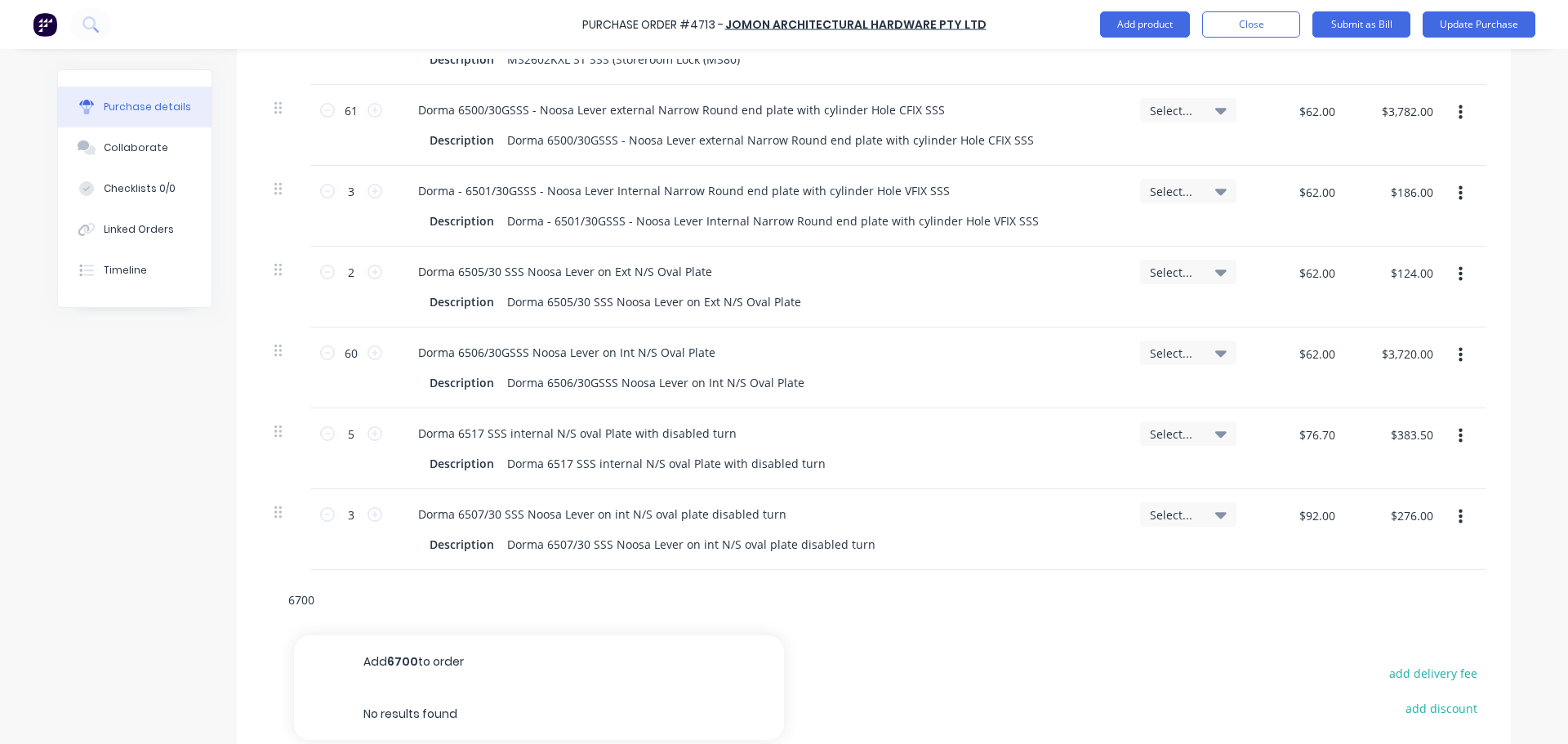
type textarea "x"
type input "670"
type textarea "x"
type input "67"
type textarea "x"
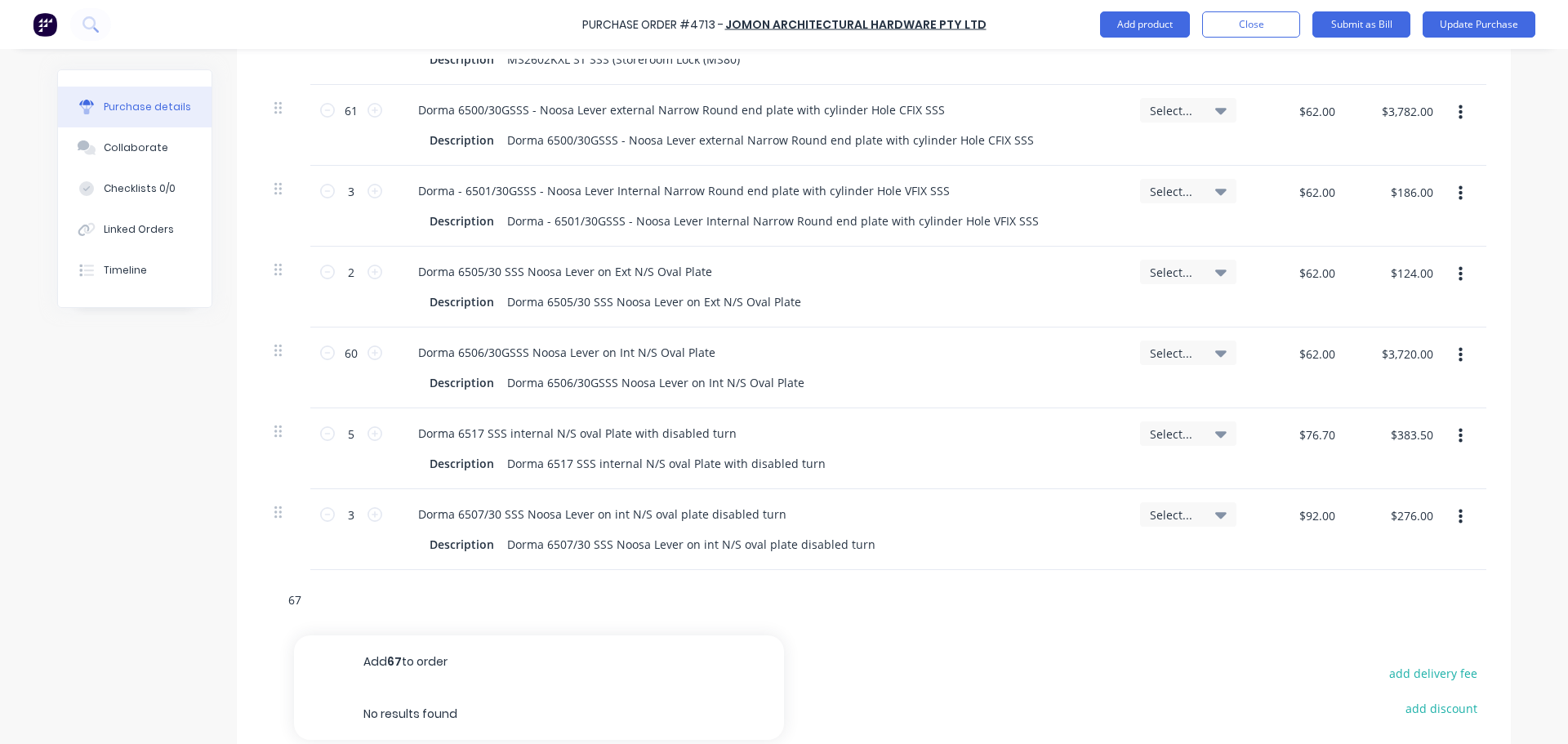
type input "6"
type textarea "x"
type input "6"
type textarea "x"
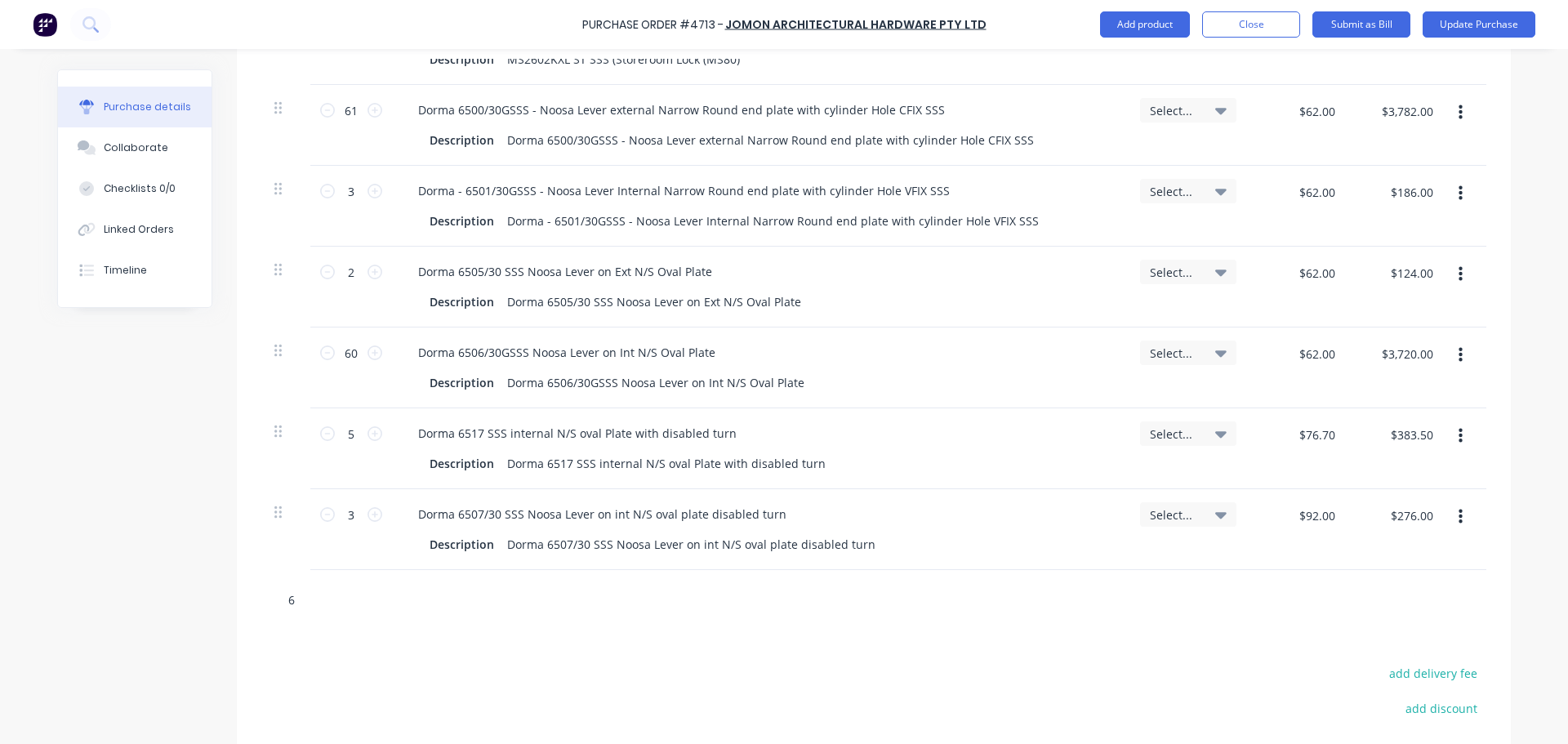
type input "67"
type textarea "x"
type input "670"
type textarea "x"
type input "6705"
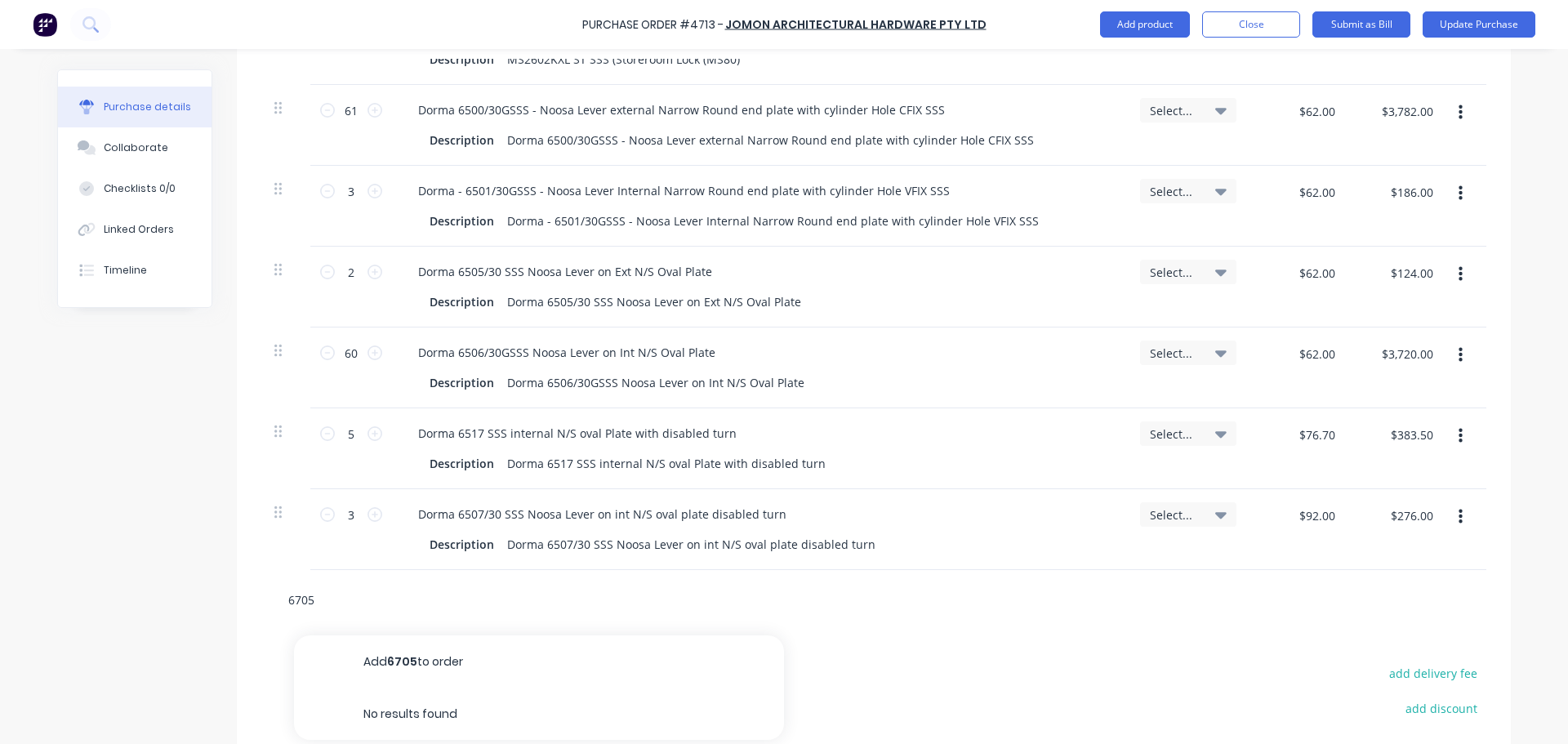
type textarea "x"
type input "670"
type textarea "x"
type input "67"
type textarea "x"
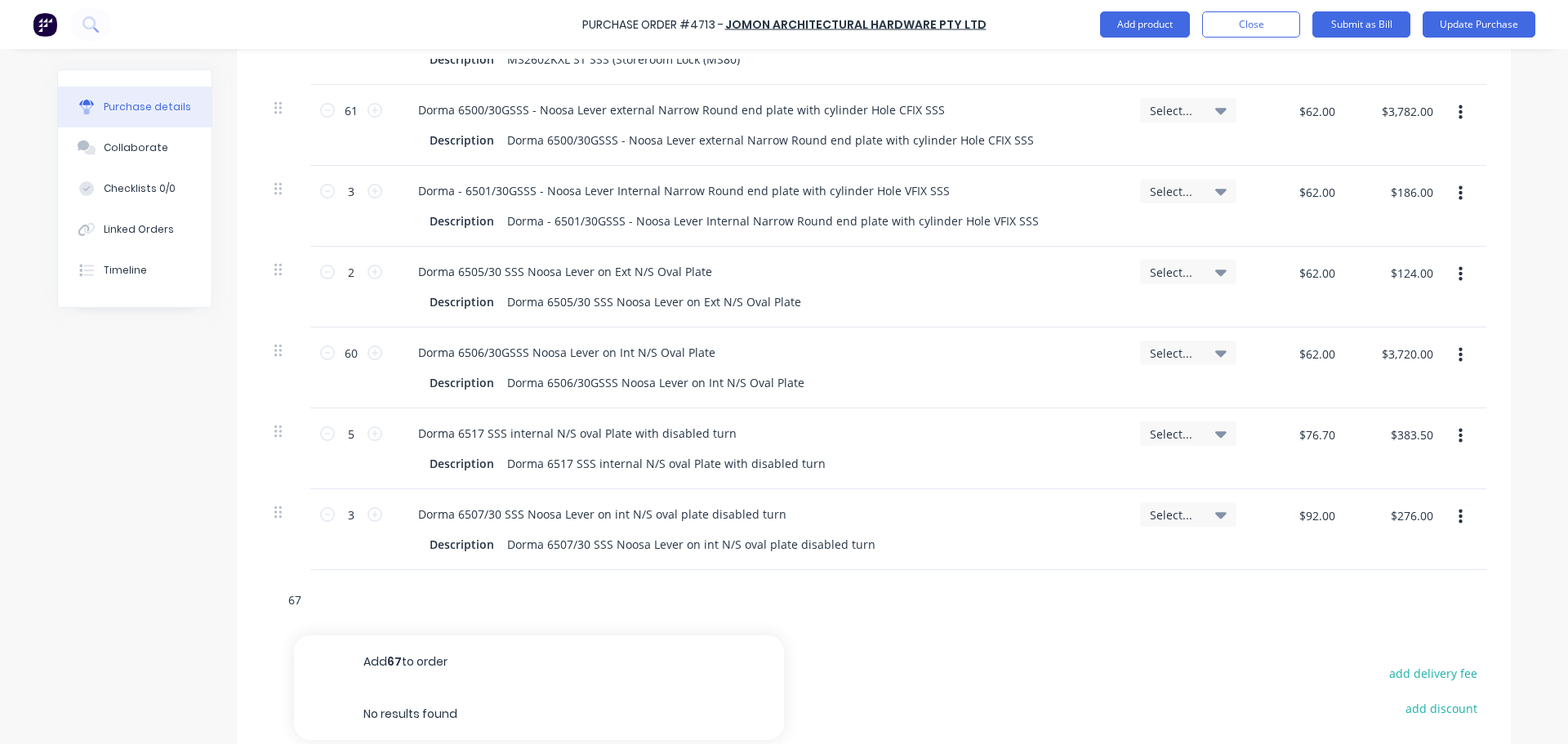
type input "6"
type textarea "x"
click at [407, 595] on input "text" at bounding box center [450, 599] width 326 height 32
type textarea "x"
type input "6"
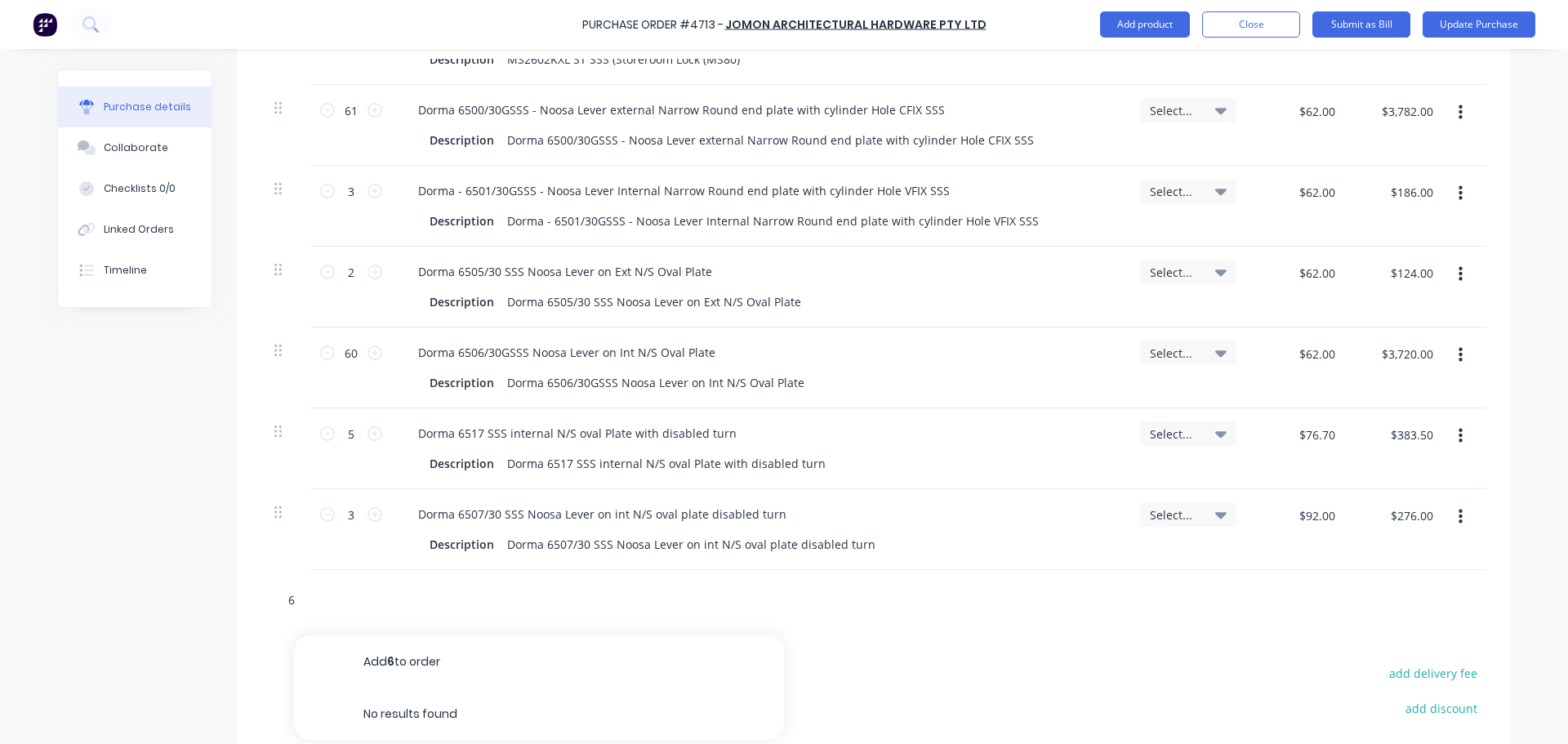
type textarea "x"
type input "67"
type textarea "x"
type input "670"
type textarea "x"
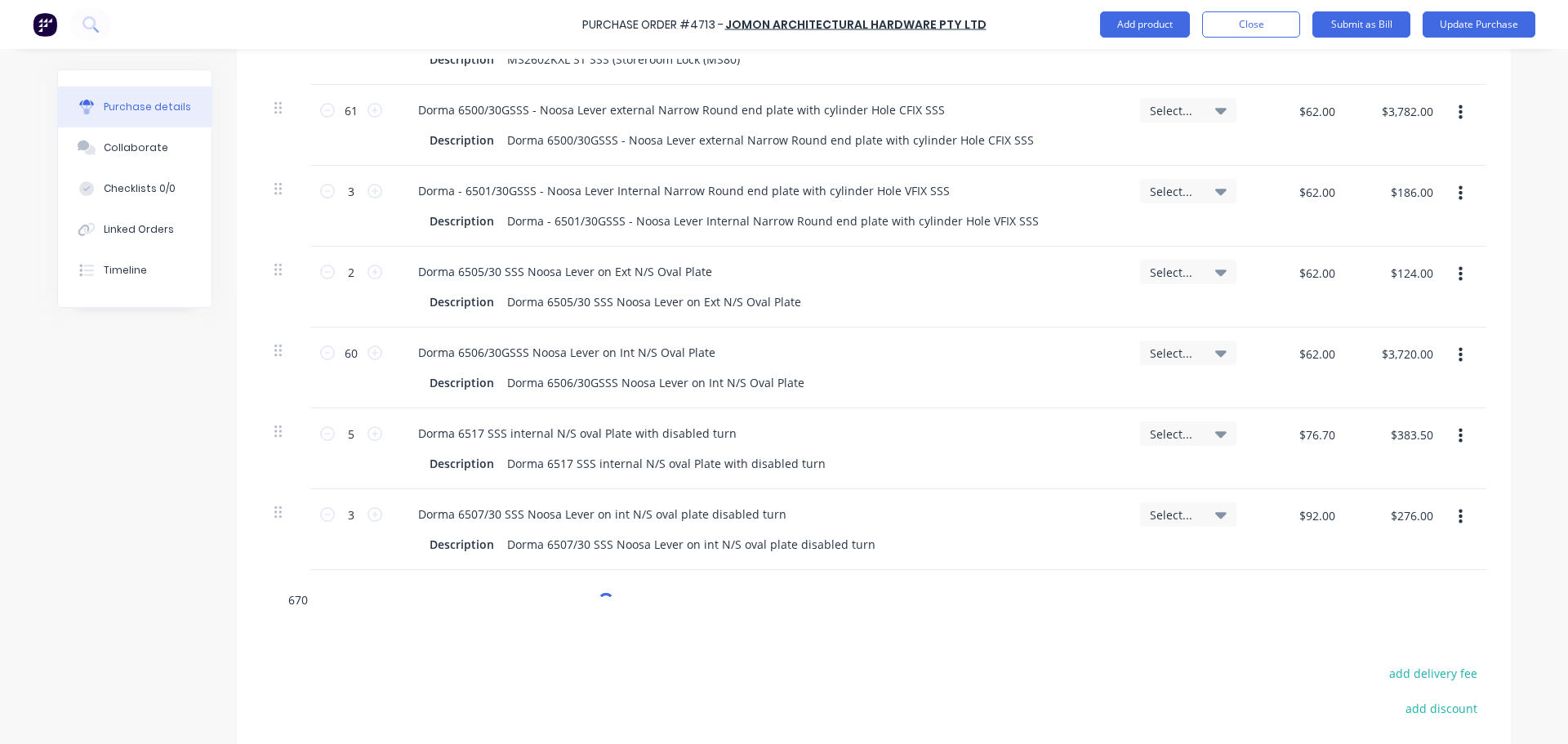
type input "6705"
type textarea "x"
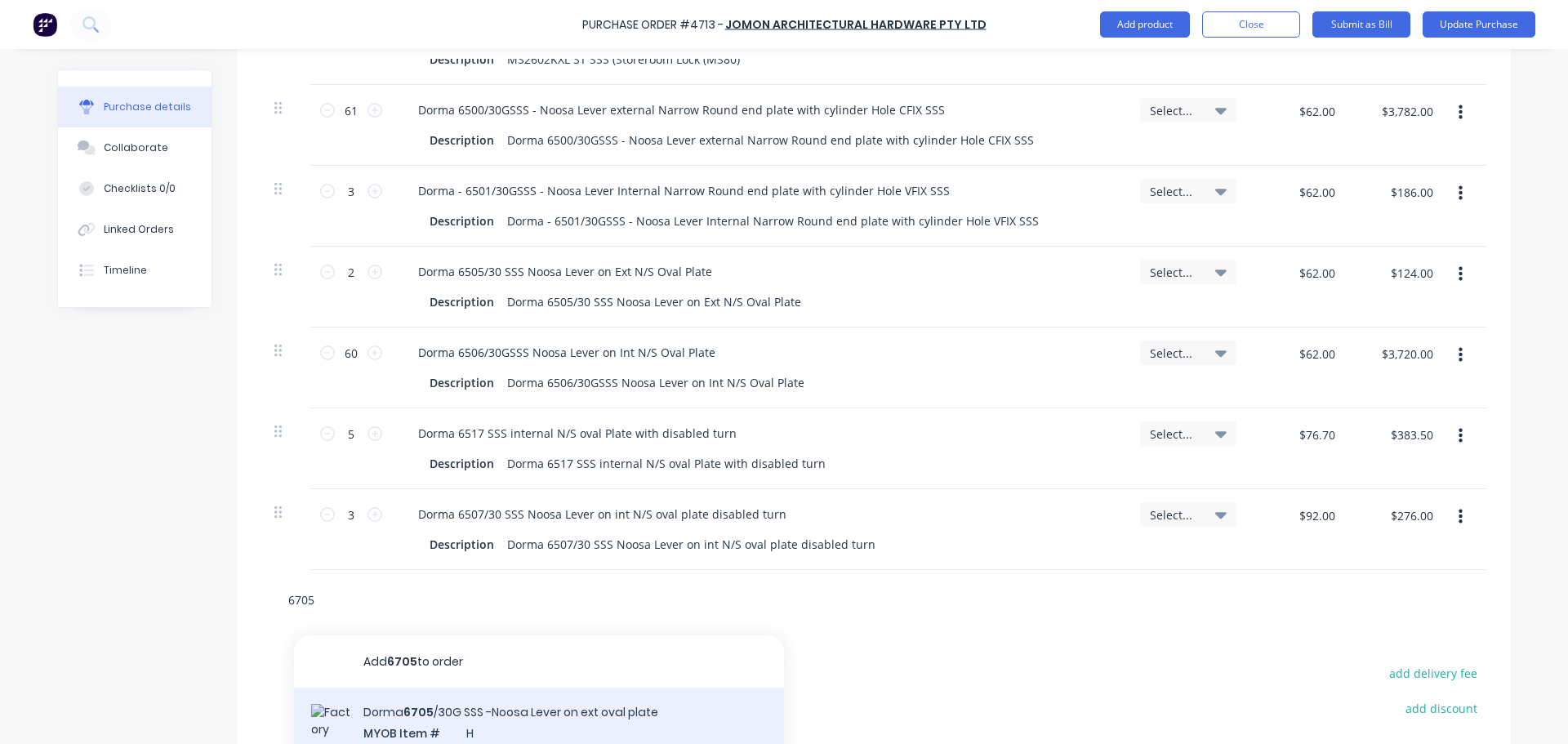
type input "6705"
click at [449, 718] on div "Dorma 6705 /30G SSS -Noosa Lever on ext oval plate MYOB Item # H Description Do…" at bounding box center [539, 742] width 490 height 110
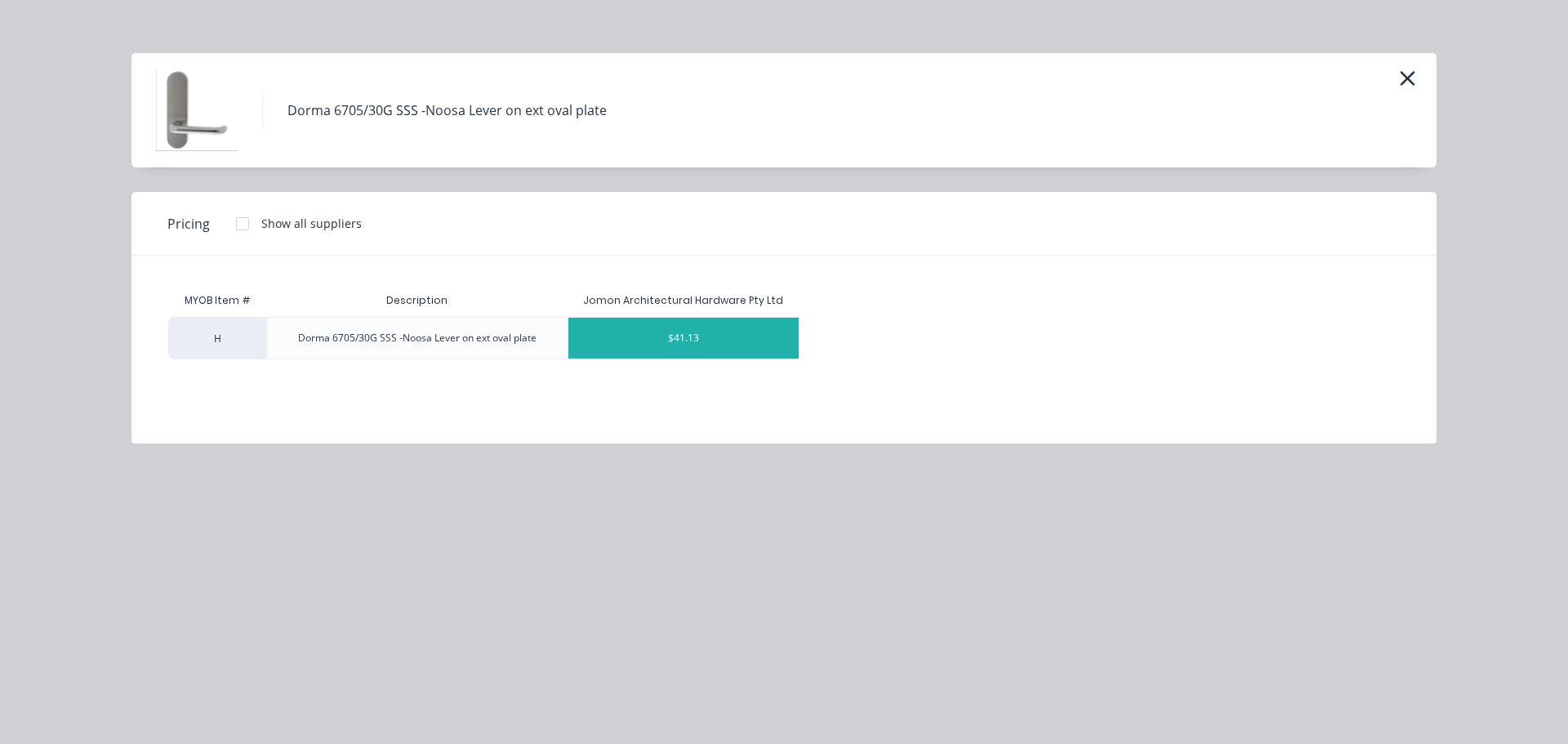
click at [678, 347] on div "$41.13" at bounding box center [684, 338] width 230 height 41
type textarea "x"
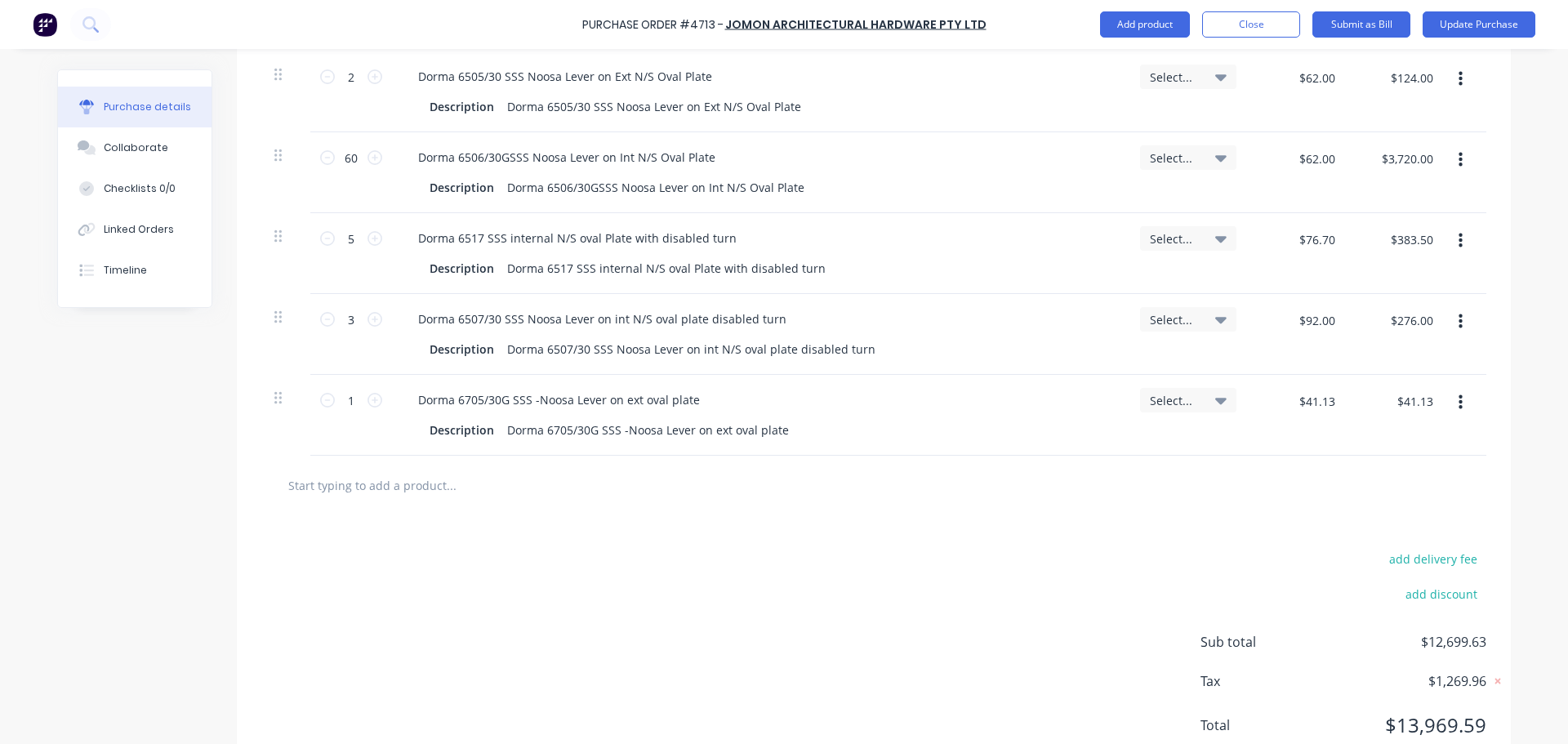
scroll to position [985, 0]
click at [1459, 29] on button "Update Purchase" at bounding box center [1479, 24] width 113 height 26
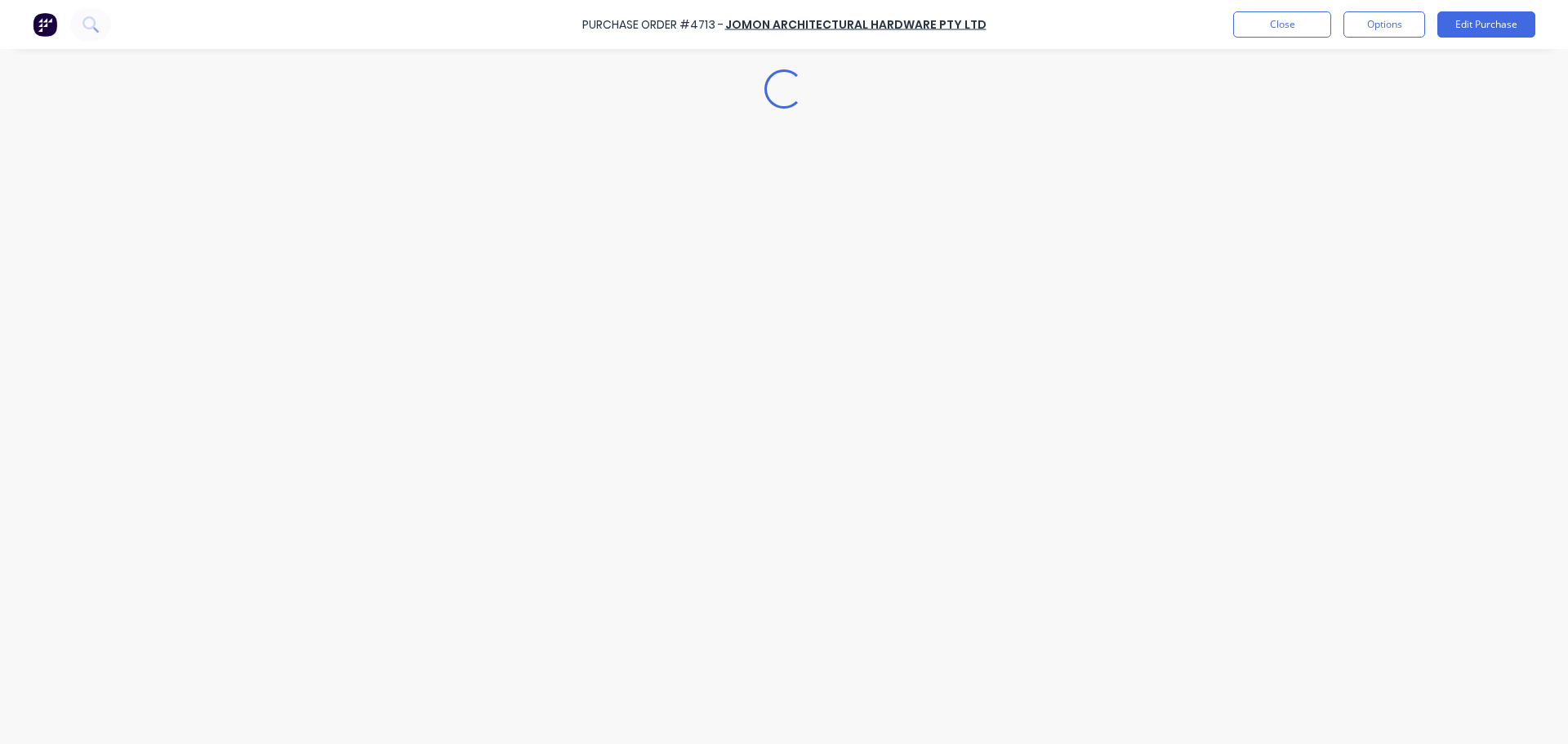
scroll to position [0, 0]
type textarea "x"
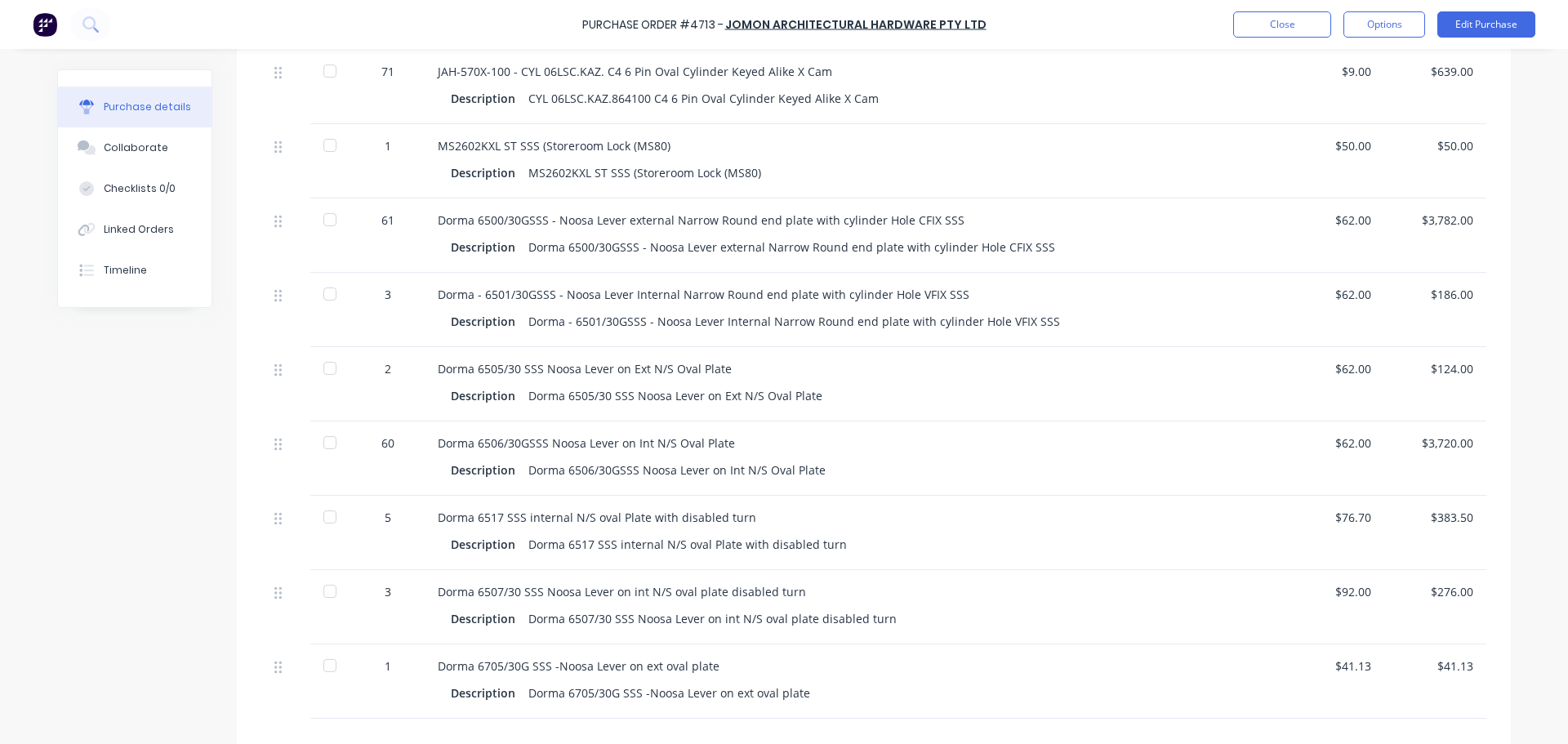
scroll to position [647, 0]
